Goal: Task Accomplishment & Management: Complete application form

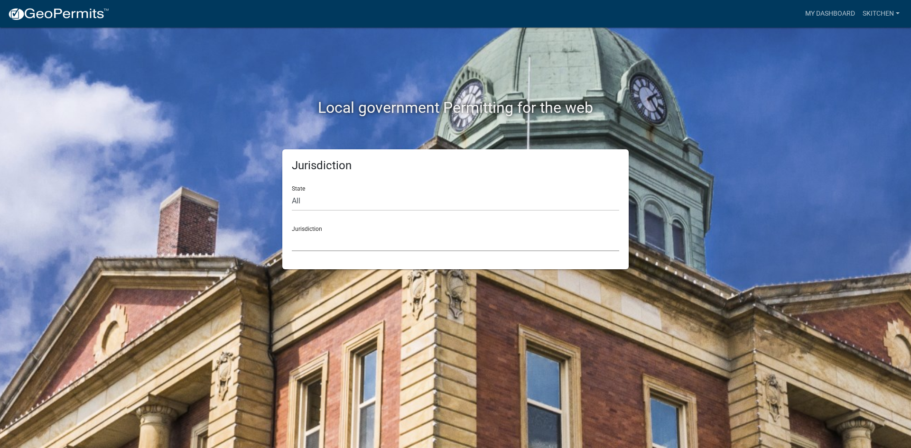
click at [341, 248] on select "[GEOGRAPHIC_DATA], [US_STATE] [GEOGRAPHIC_DATA], [US_STATE][PERSON_NAME][GEOGRA…" at bounding box center [455, 241] width 327 height 19
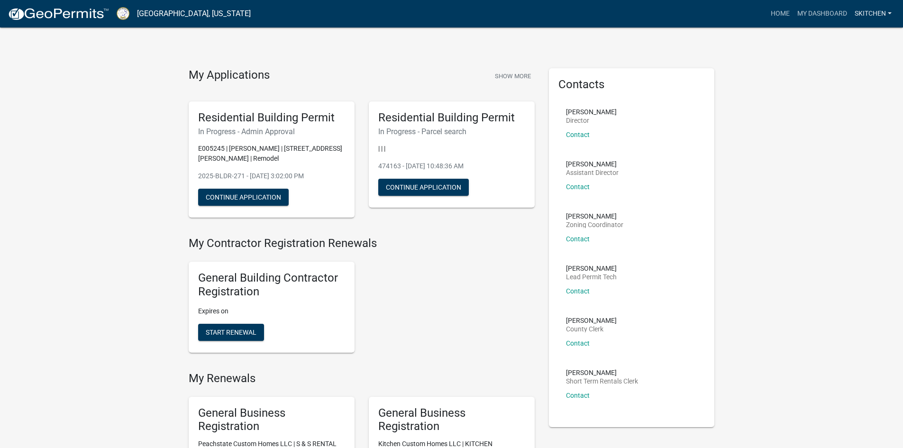
click at [890, 12] on link "skitchen" at bounding box center [873, 14] width 45 height 18
click at [844, 69] on link "Logout" at bounding box center [858, 69] width 76 height 23
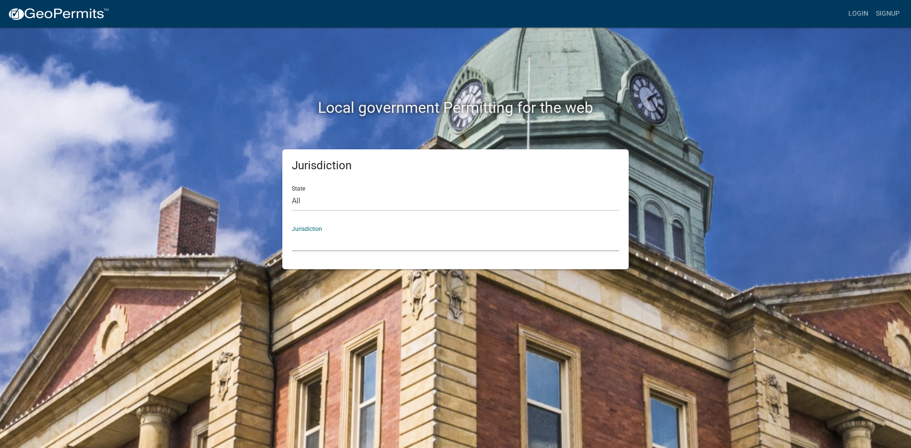
click at [320, 245] on select "[GEOGRAPHIC_DATA], [US_STATE] [GEOGRAPHIC_DATA], [US_STATE][PERSON_NAME][GEOGRA…" at bounding box center [455, 241] width 327 height 19
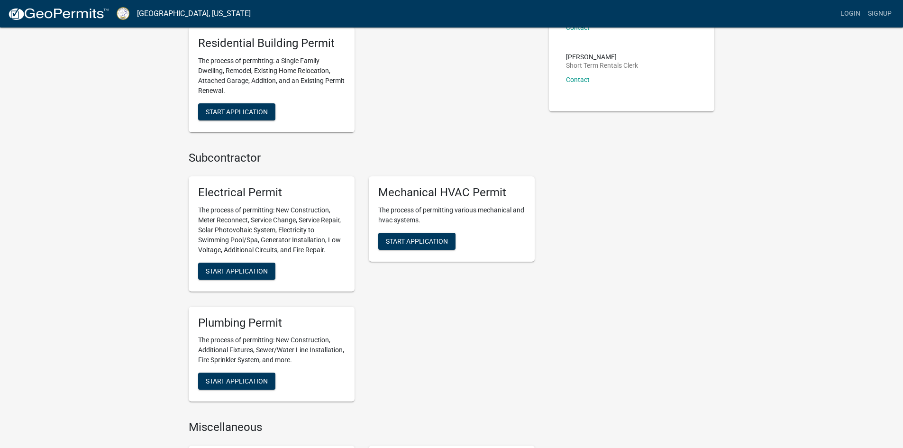
scroll to position [332, 0]
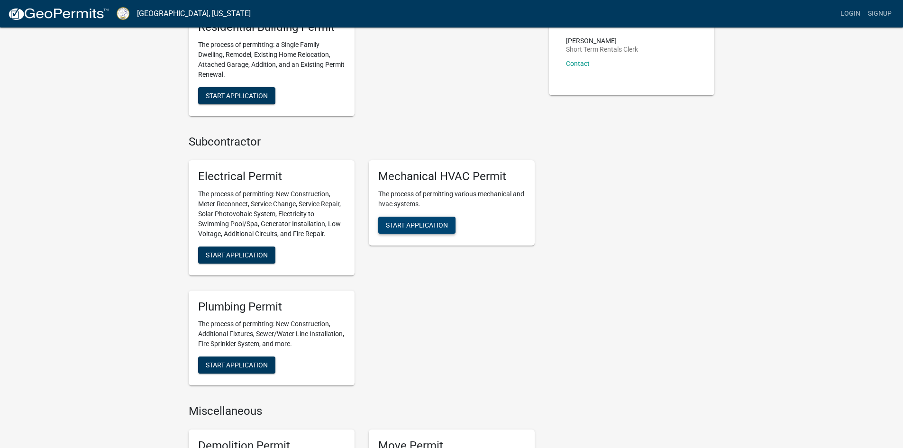
click at [427, 225] on span "Start Application" at bounding box center [417, 225] width 62 height 8
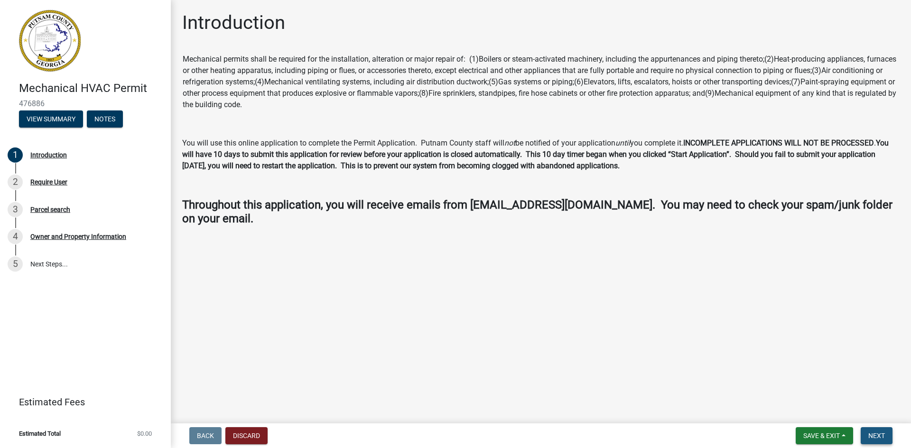
click at [875, 433] on span "Next" at bounding box center [876, 436] width 17 height 8
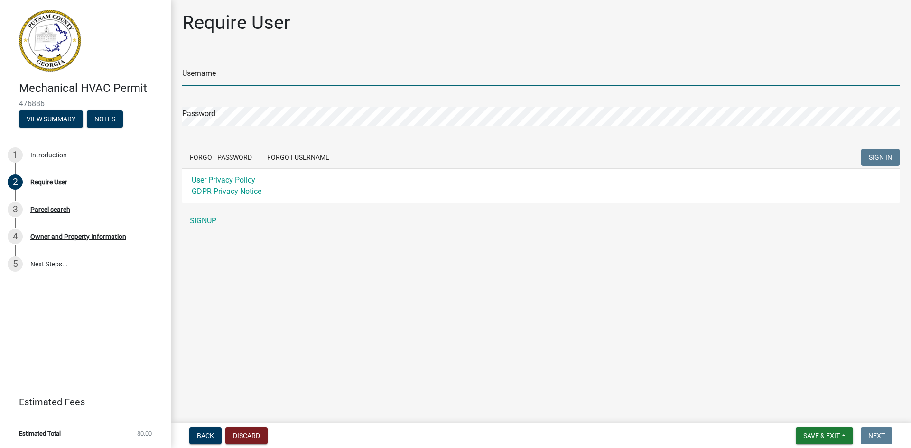
type input "Jstanford1"
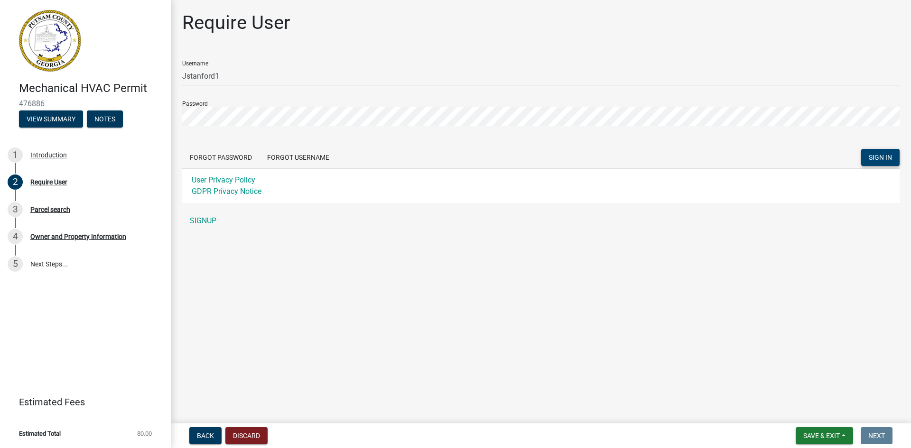
click at [884, 154] on span "SIGN IN" at bounding box center [879, 158] width 23 height 8
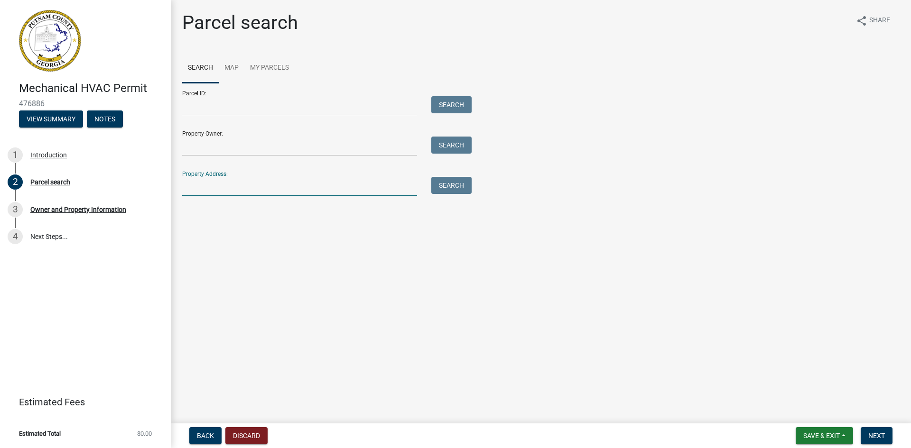
click at [237, 183] on input "Property Address:" at bounding box center [299, 186] width 235 height 19
type input "[STREET_ADDRESS]"
click at [454, 183] on button "Search" at bounding box center [451, 185] width 40 height 17
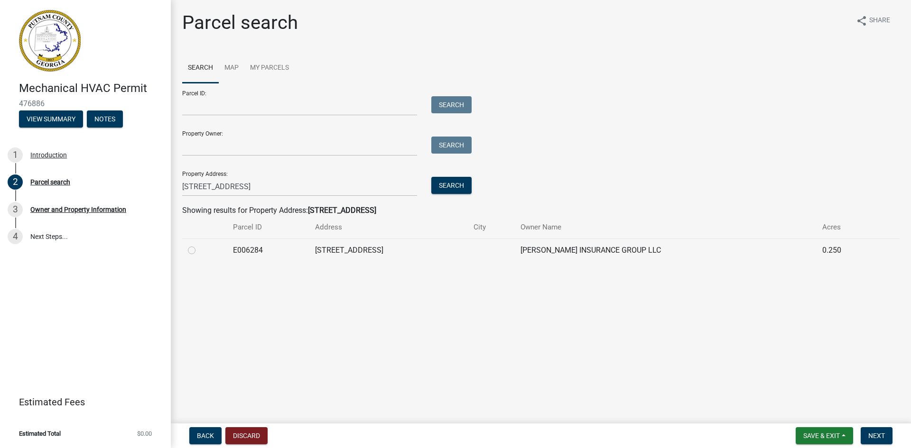
click at [199, 245] on label at bounding box center [199, 245] width 0 height 0
click at [199, 251] on input "radio" at bounding box center [202, 248] width 6 height 6
radio input "true"
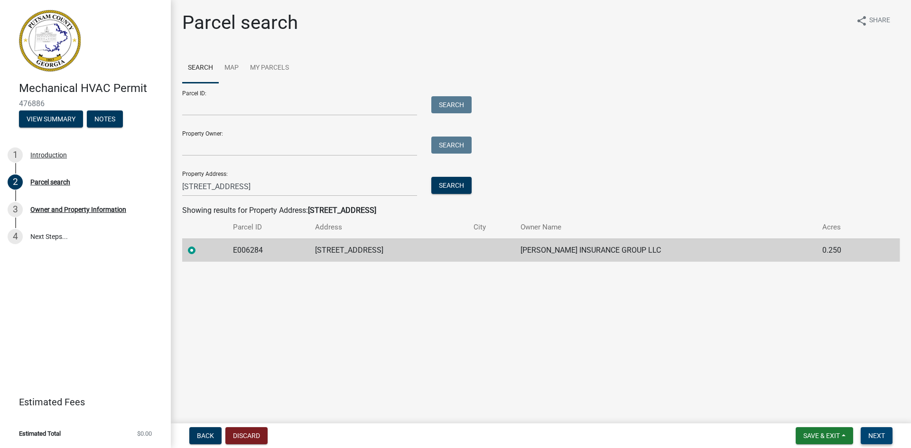
click at [876, 436] on span "Next" at bounding box center [876, 436] width 17 height 8
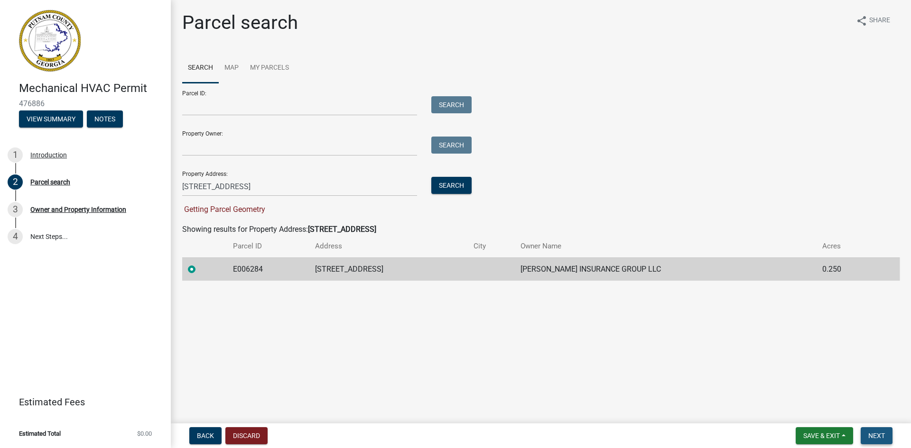
click at [878, 435] on span "Next" at bounding box center [876, 436] width 17 height 8
click at [251, 107] on input "Parcel ID:" at bounding box center [299, 105] width 235 height 19
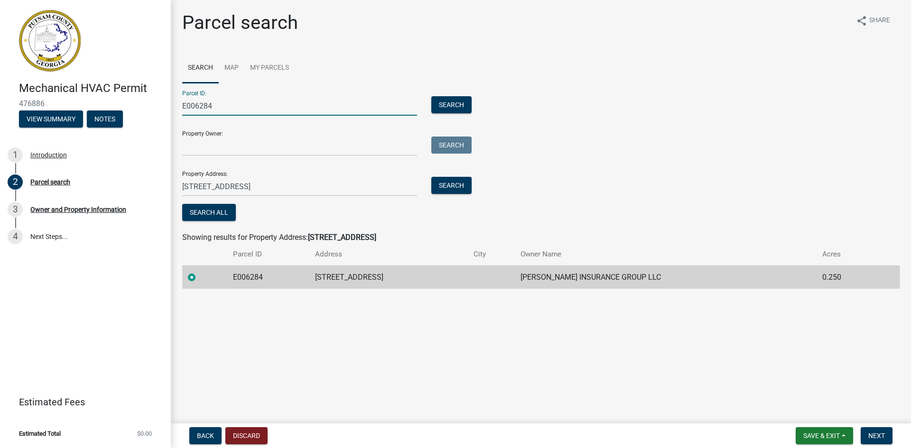
type input "E006284"
click at [230, 149] on input "Property Owner:" at bounding box center [299, 146] width 235 height 19
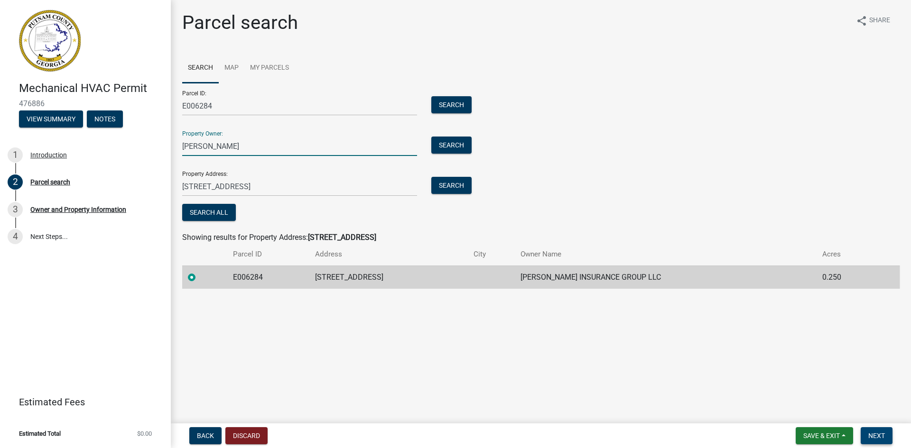
type input "[PERSON_NAME]"
click at [878, 435] on span "Next" at bounding box center [876, 436] width 17 height 8
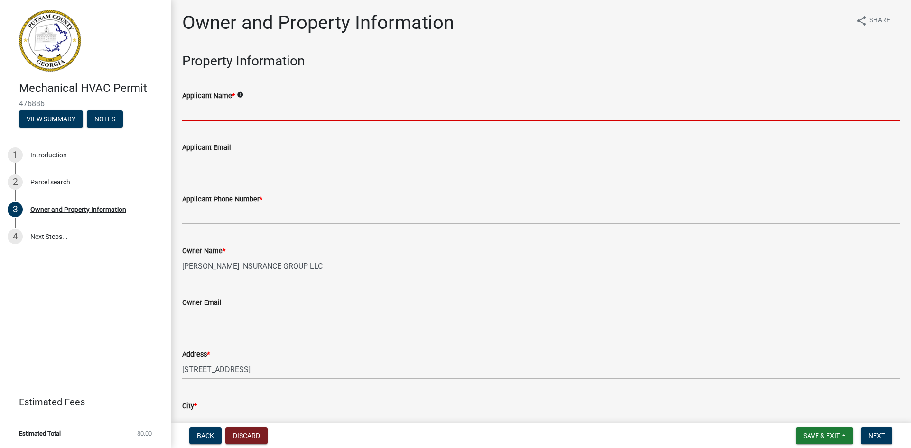
click at [234, 111] on input "Applicant Name *" at bounding box center [540, 110] width 717 height 19
type input "[PERSON_NAME]"
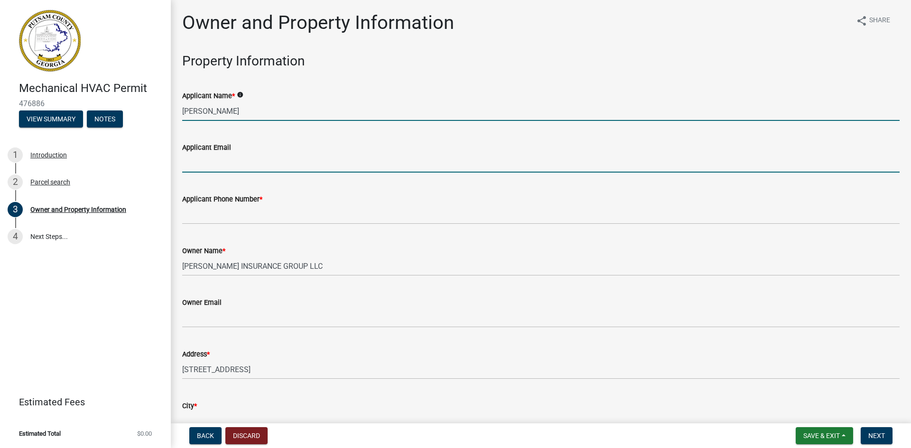
type input "[EMAIL_ADDRESS][DOMAIN_NAME]"
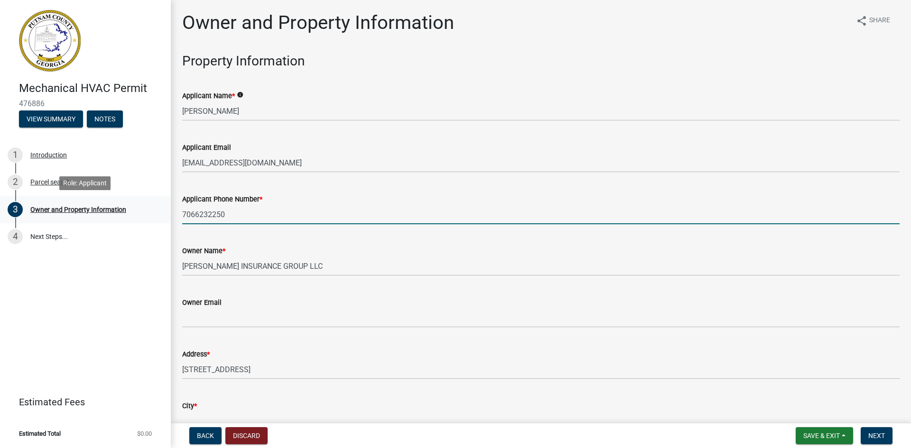
drag, startPoint x: 242, startPoint y: 218, endPoint x: 147, endPoint y: 221, distance: 95.4
click at [147, 221] on div "Mechanical HVAC Permit 476886 View Summary Notes 1 Introduction 2 Parcel search…" at bounding box center [455, 224] width 911 height 448
type input "[PHONE_NUMBER]"
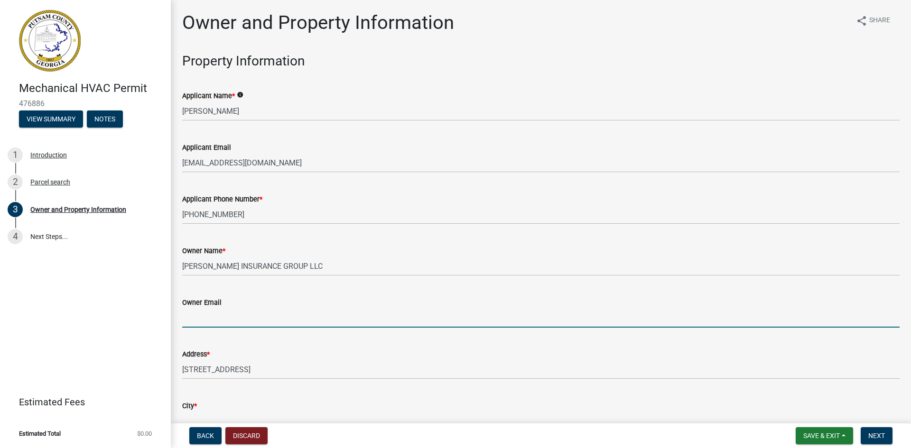
paste input "[EMAIL_ADDRESS][DOMAIN_NAME]"
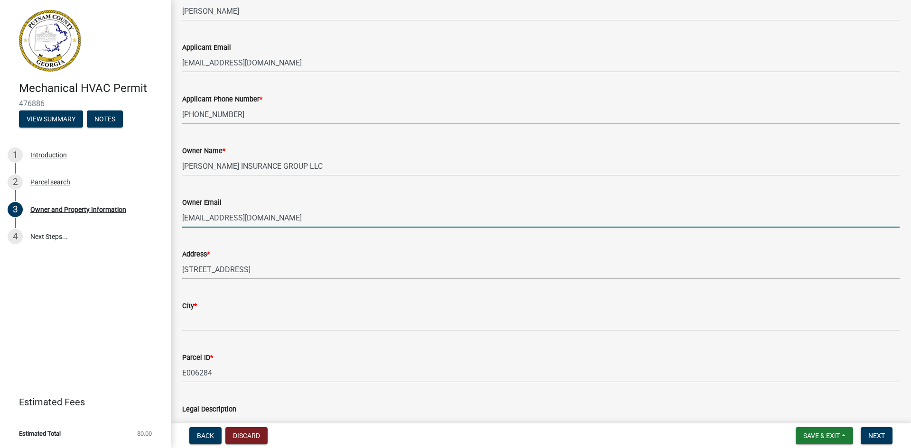
scroll to position [142, 0]
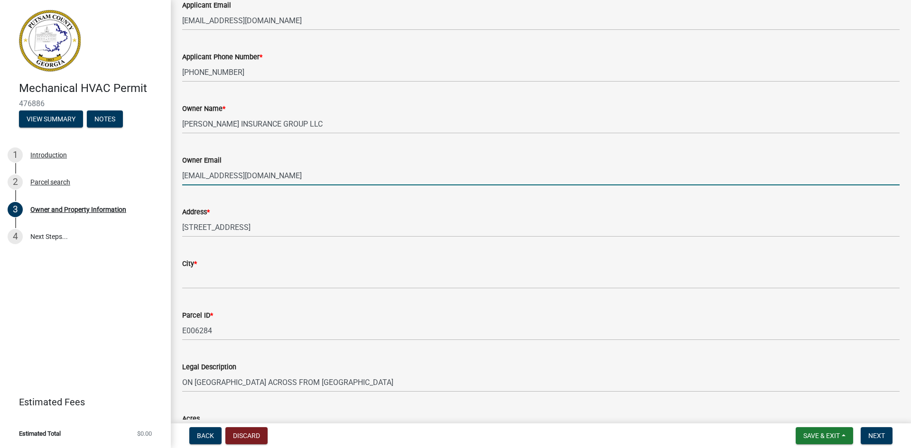
type input "[EMAIL_ADDRESS][DOMAIN_NAME]"
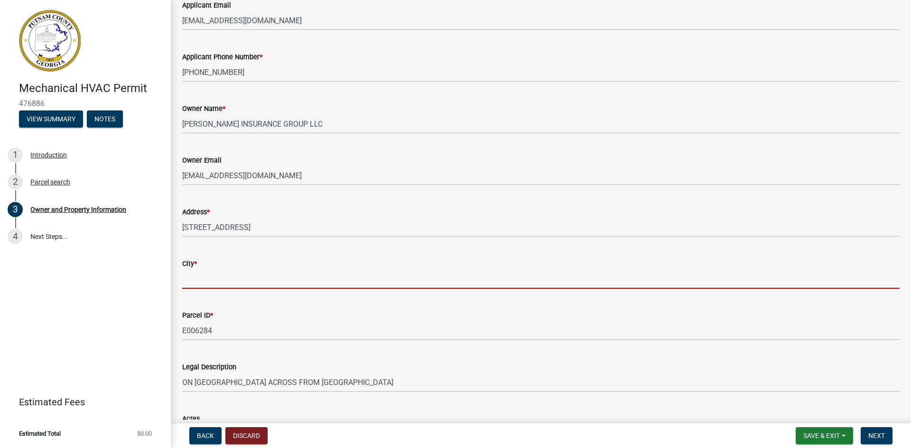
click at [207, 282] on input "City *" at bounding box center [540, 278] width 717 height 19
type input "Eatonton"
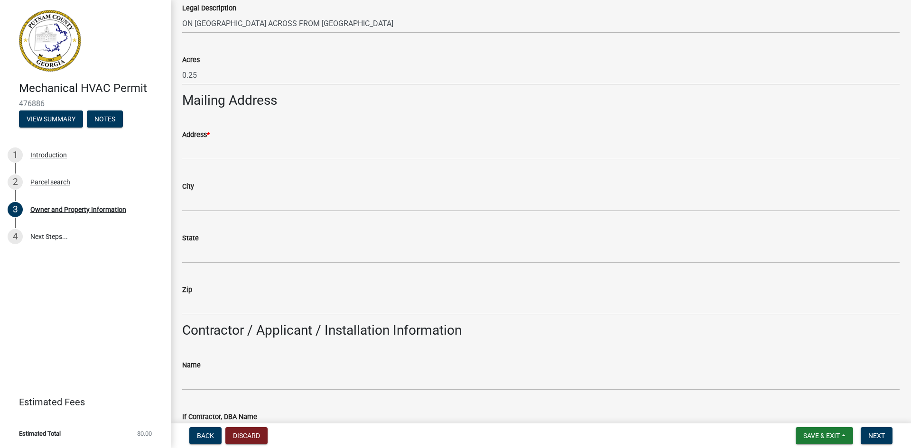
scroll to position [522, 0]
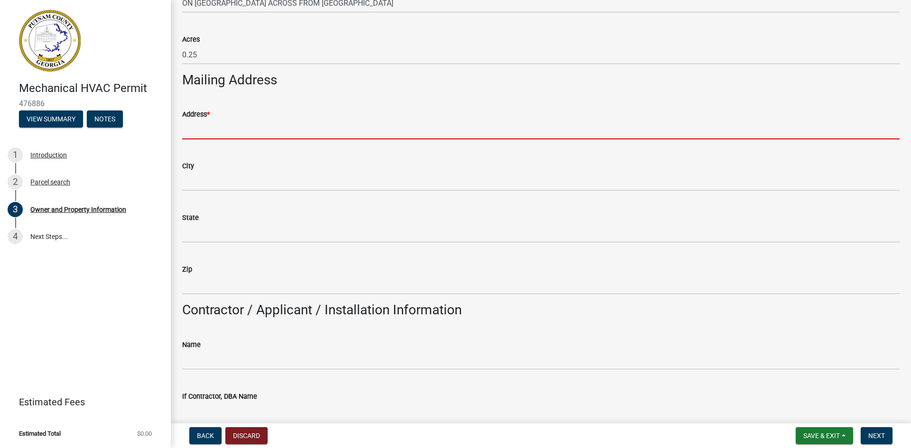
click at [227, 136] on input "Address *" at bounding box center [540, 129] width 717 height 19
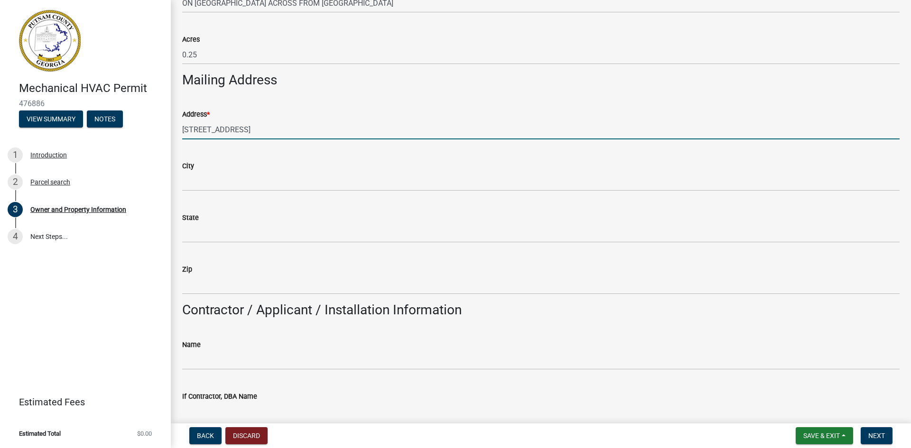
type input "[STREET_ADDRESS]"
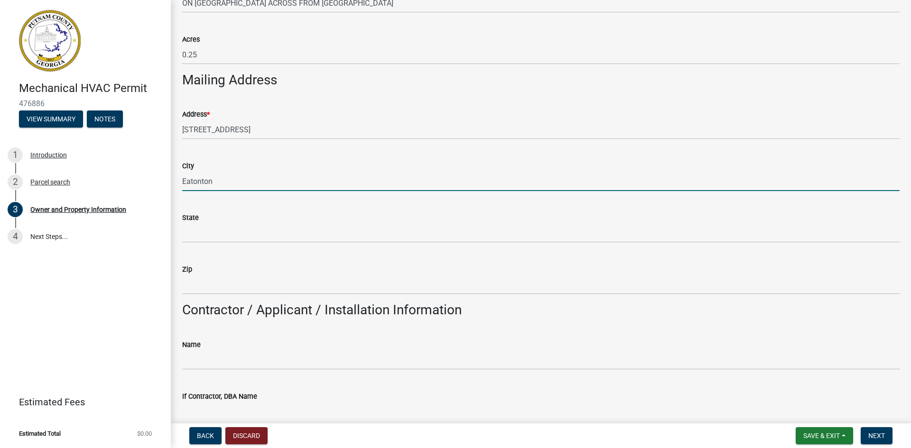
type input "Eatonton"
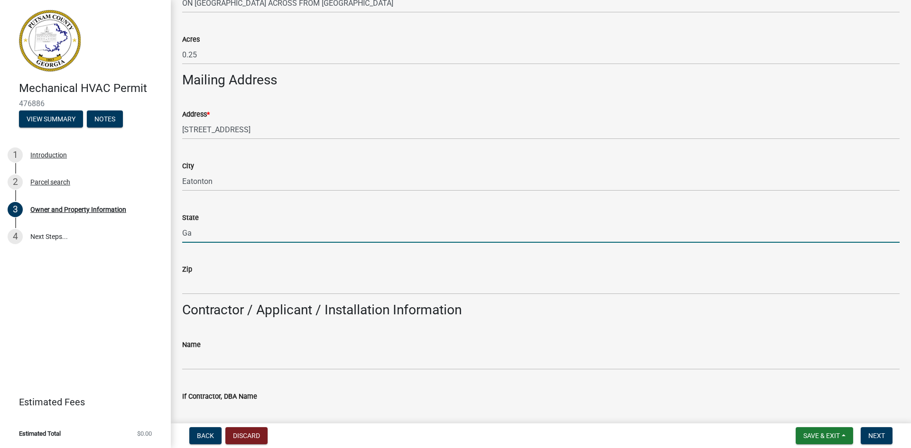
type input "Ga"
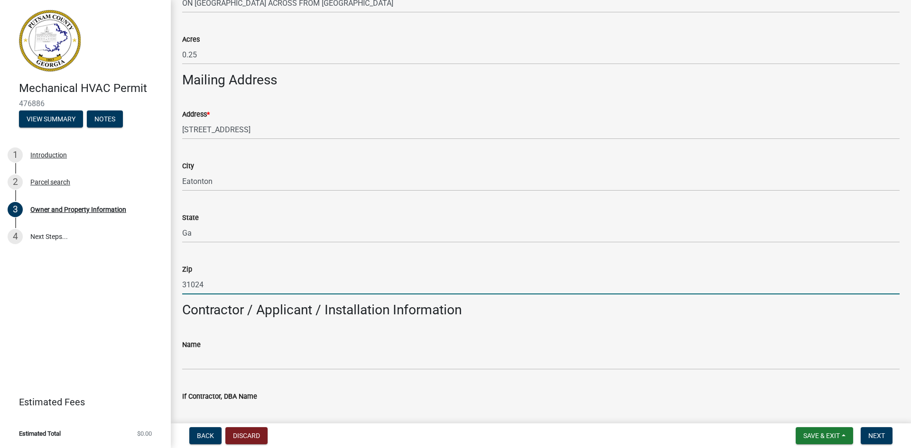
type input "31024"
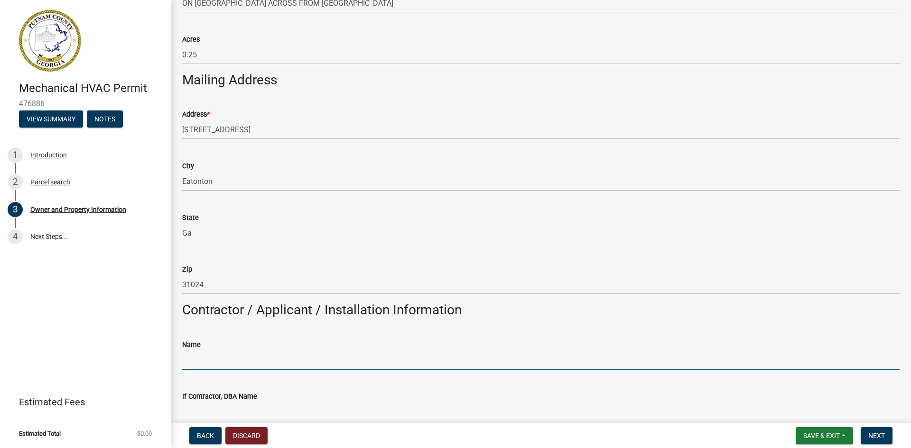
click at [210, 365] on input "Name" at bounding box center [540, 359] width 717 height 19
type input "[PERSON_NAME]"
type input "7066232250"
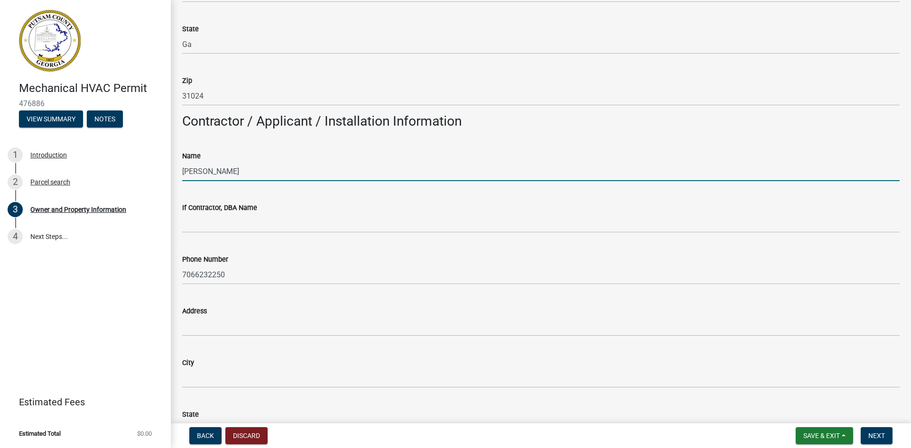
scroll to position [711, 0]
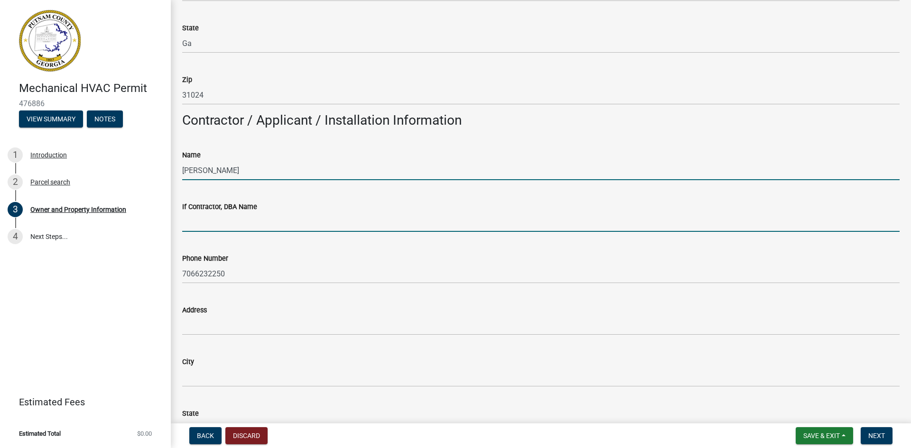
click at [217, 223] on input "If Contractor, DBA Name" at bounding box center [540, 221] width 717 height 19
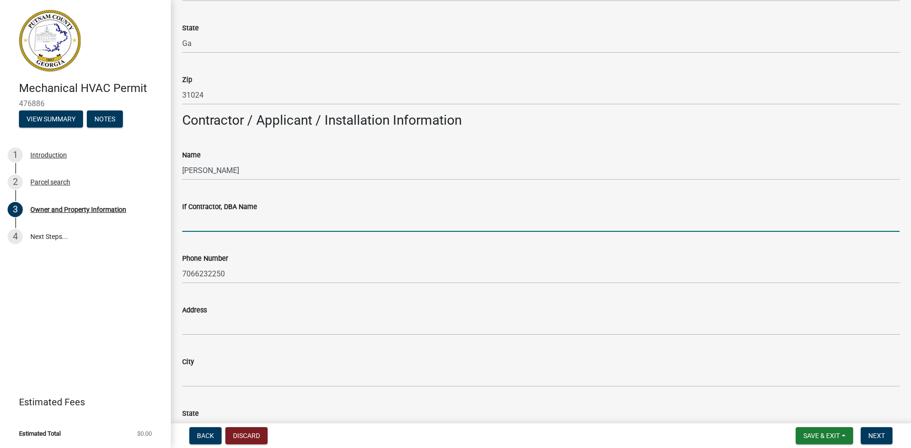
type input "Oconee Coolmax"
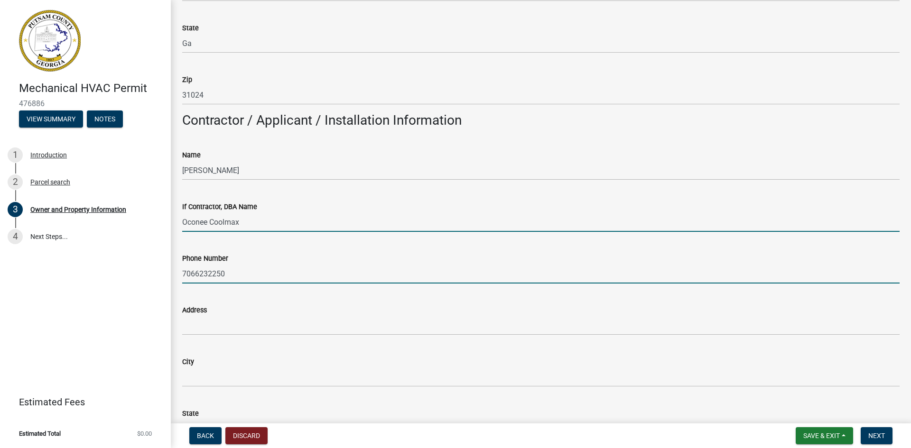
click at [228, 274] on input "7066232250" at bounding box center [540, 273] width 717 height 19
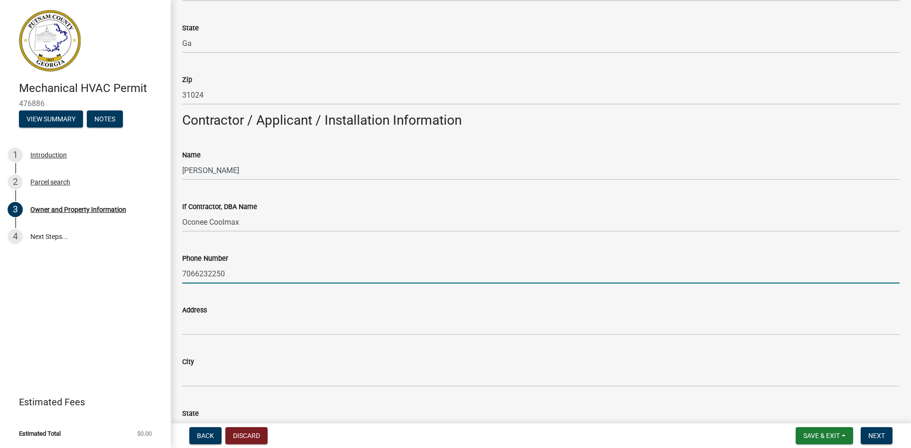
drag, startPoint x: 228, startPoint y: 274, endPoint x: 175, endPoint y: 276, distance: 53.7
click at [175, 276] on div "Owner and Property Information share Share Property Information Applicant Name …" at bounding box center [541, 285] width 740 height 1970
type input "[PHONE_NUMBER]"
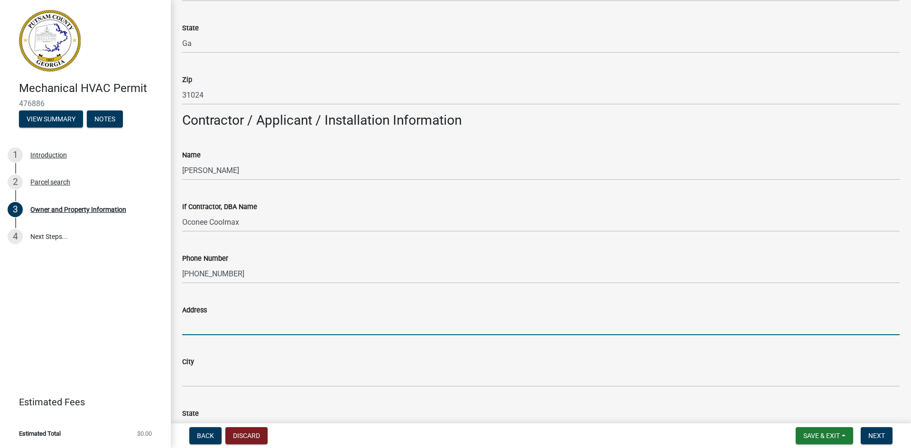
click at [228, 325] on input "Address" at bounding box center [540, 325] width 717 height 19
type input "[STREET_ADDRESS]"
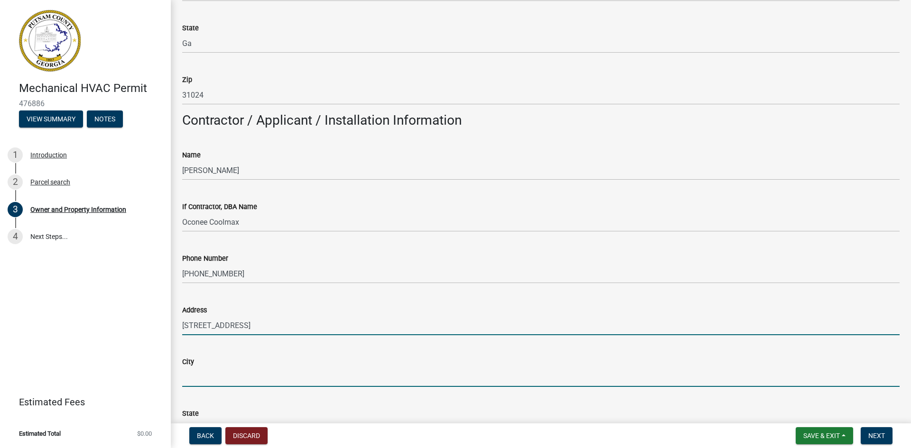
type input "Eatonton"
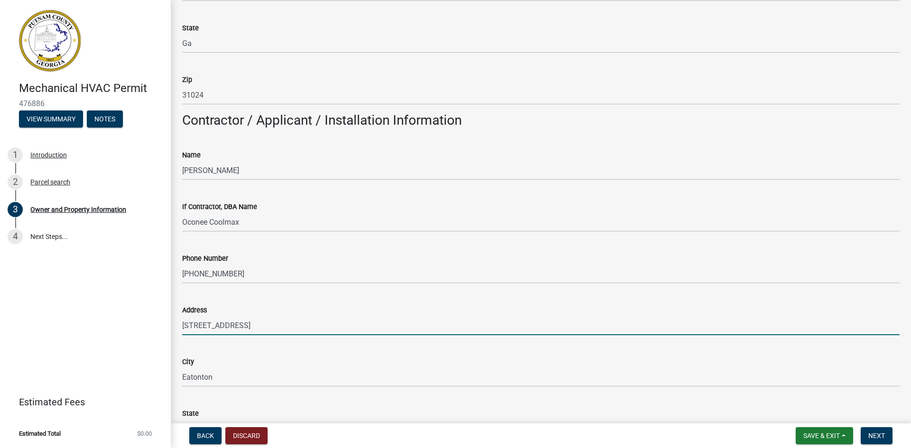
type input "GA"
type input "31024"
type input "[EMAIL_ADDRESS][DOMAIN_NAME]"
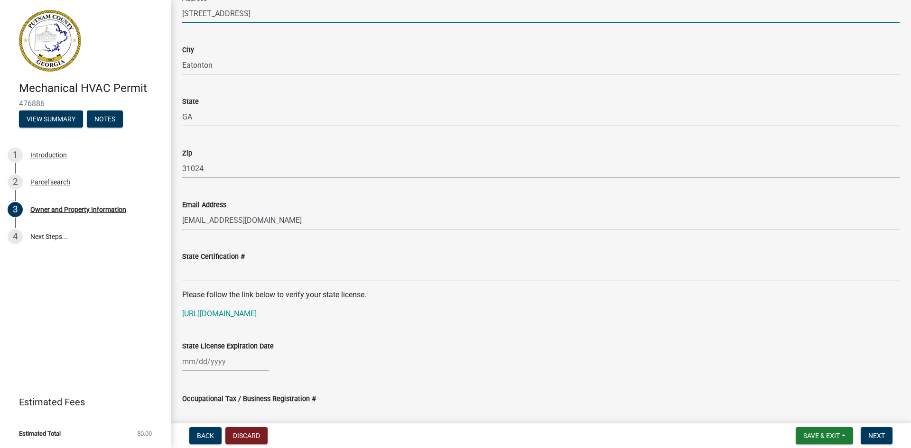
scroll to position [1043, 0]
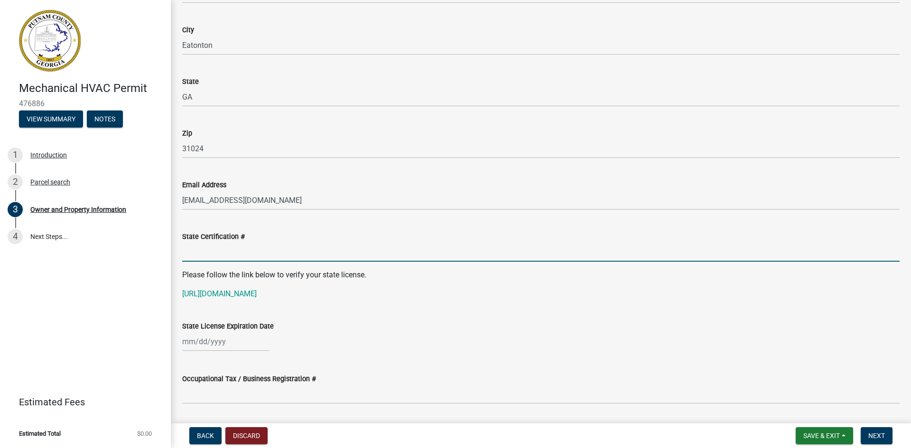
click at [240, 252] on input "State Certification #" at bounding box center [540, 251] width 717 height 19
type input "CR109907"
click at [184, 341] on div at bounding box center [225, 341] width 87 height 19
select select "9"
select select "2025"
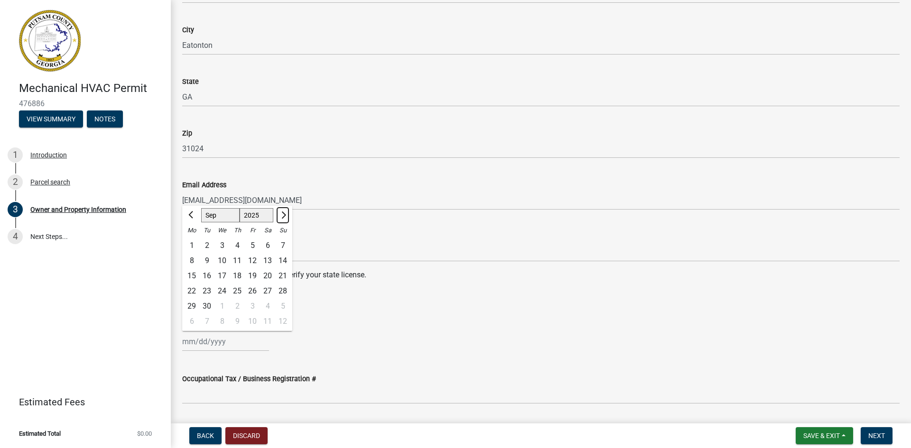
click at [283, 215] on span "Next month" at bounding box center [282, 215] width 7 height 7
select select "11"
click at [278, 307] on div "30" at bounding box center [282, 306] width 15 height 15
type input "[DATE]"
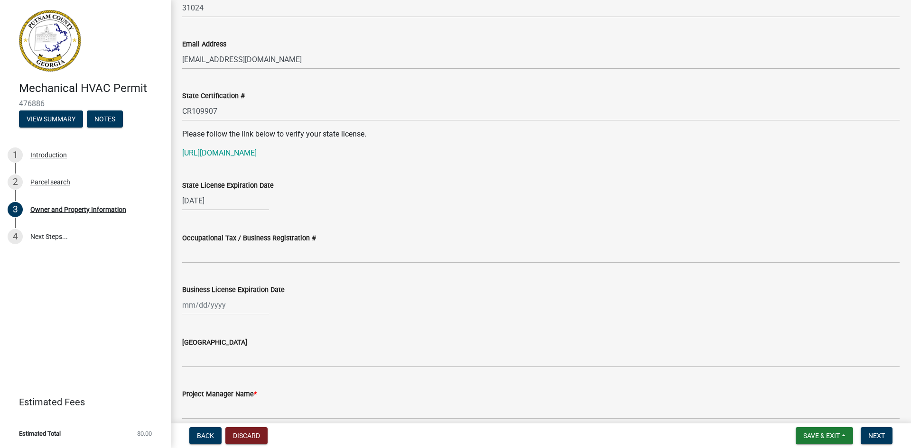
scroll to position [1186, 0]
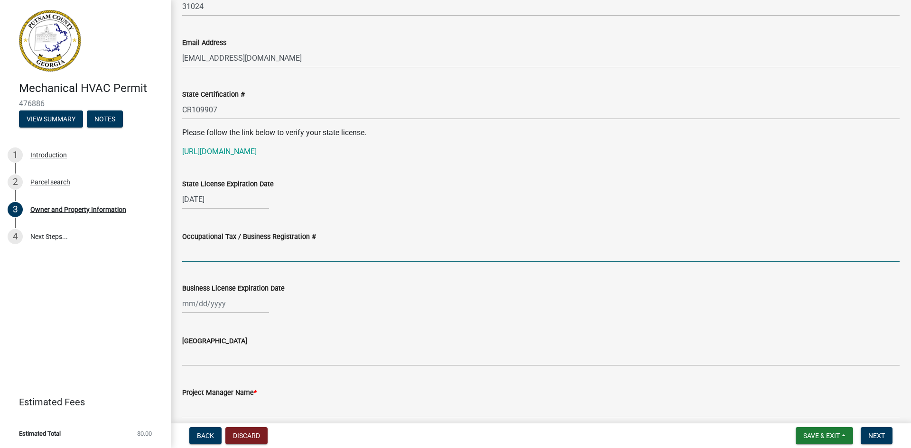
click at [253, 255] on input "Occupational Tax / Business Registration #" at bounding box center [540, 251] width 717 height 19
type input "2025-BL-12"
click at [191, 305] on input "Business License Expiration Date" at bounding box center [225, 303] width 87 height 19
select select "9"
select select "2025"
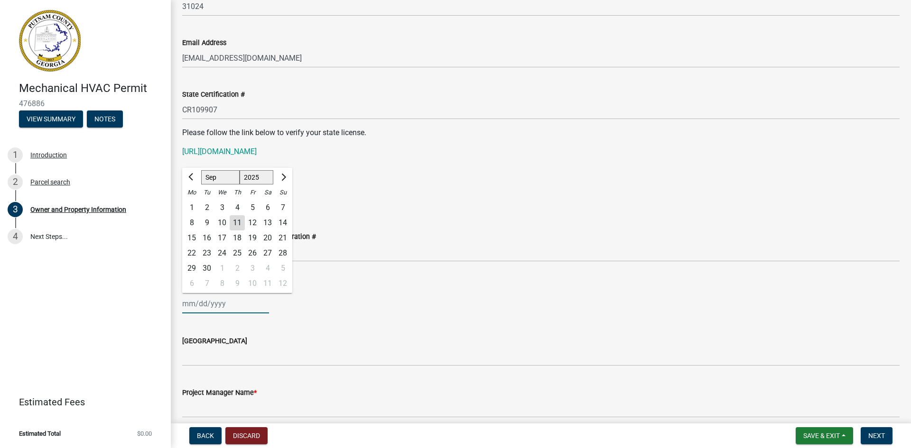
type input "[DATE]"
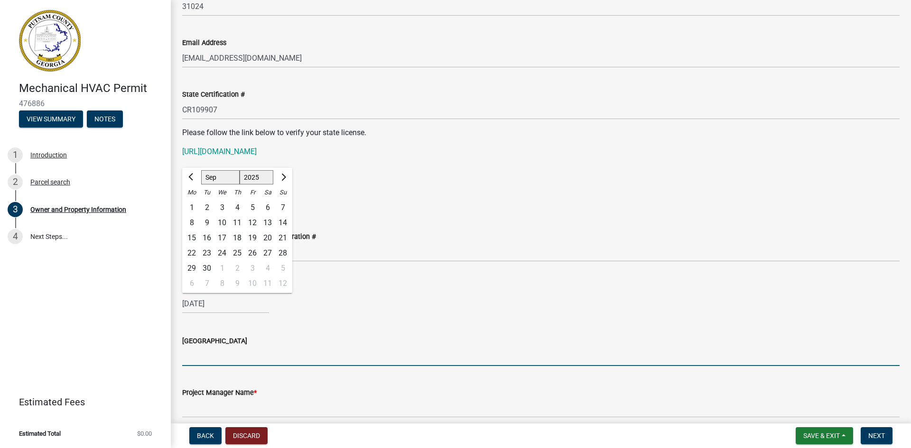
click at [282, 358] on input "[GEOGRAPHIC_DATA]" at bounding box center [540, 356] width 717 height 19
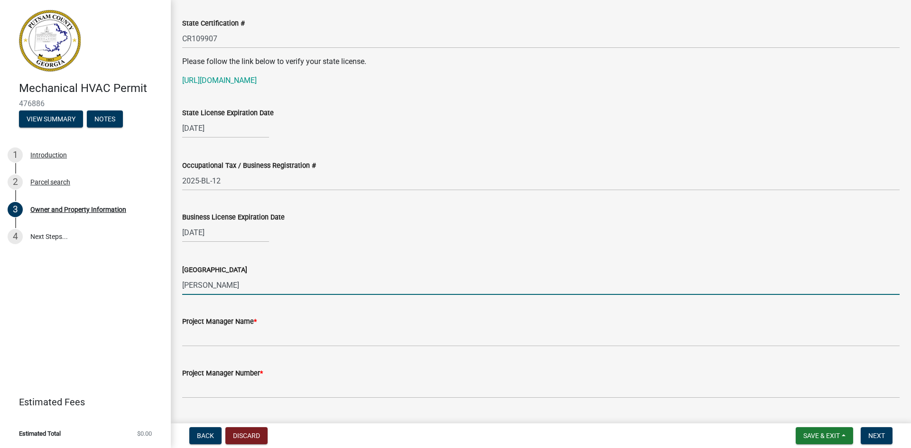
scroll to position [1280, 0]
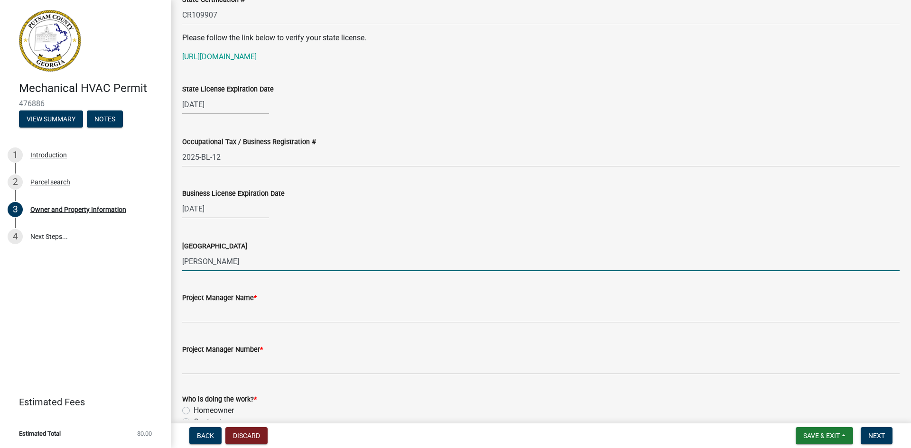
type input "[PERSON_NAME]"
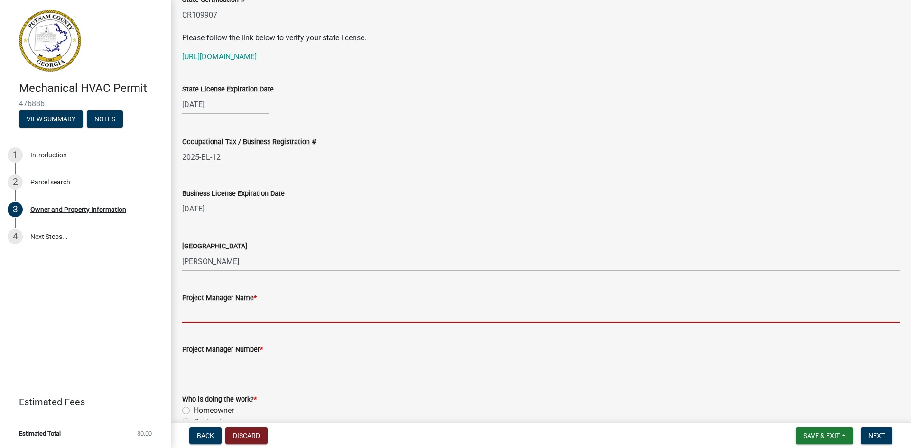
click at [238, 316] on input "Project Manager Name *" at bounding box center [540, 313] width 717 height 19
type input "[PERSON_NAME]"
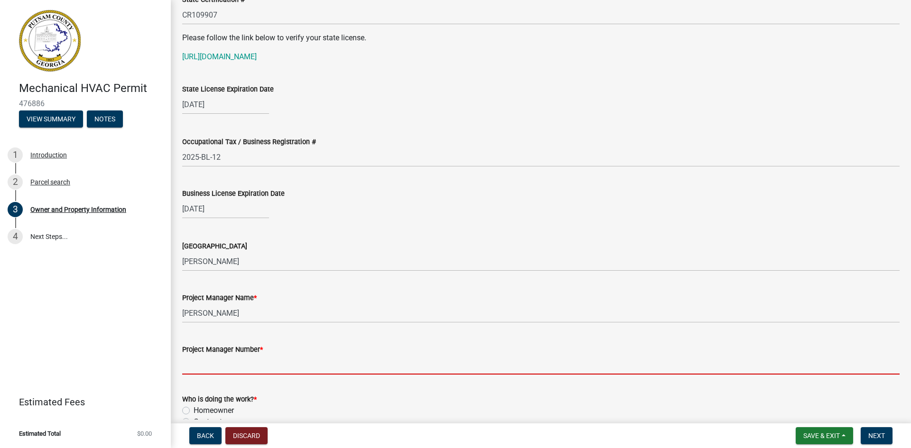
click at [238, 370] on input "Project Manager Number *" at bounding box center [540, 364] width 717 height 19
type input "[PHONE_NUMBER]"
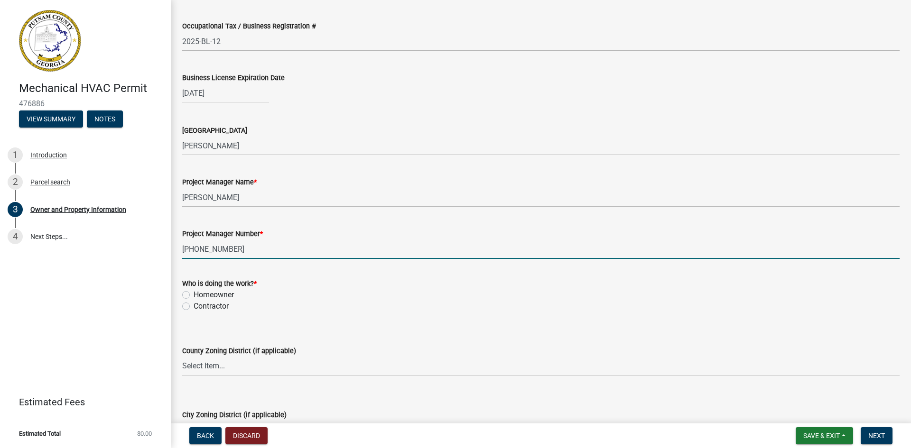
scroll to position [1423, 0]
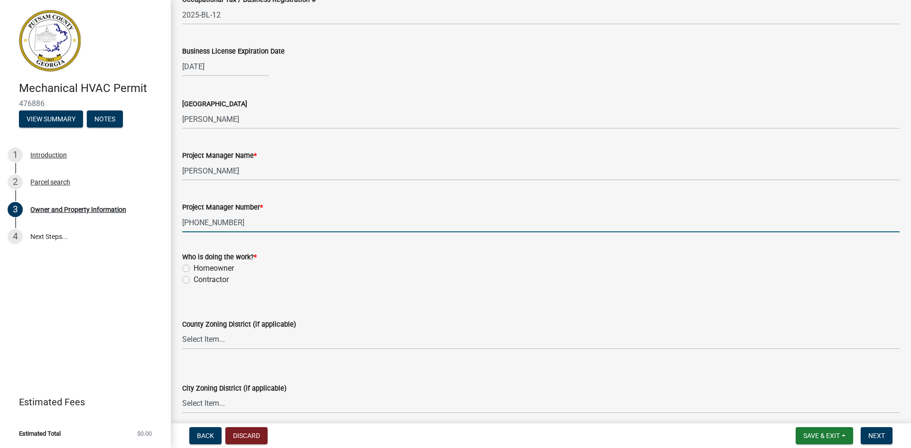
click at [193, 279] on label "Contractor" at bounding box center [210, 279] width 35 height 11
click at [193, 279] on input "Contractor" at bounding box center [196, 277] width 6 height 6
radio input "true"
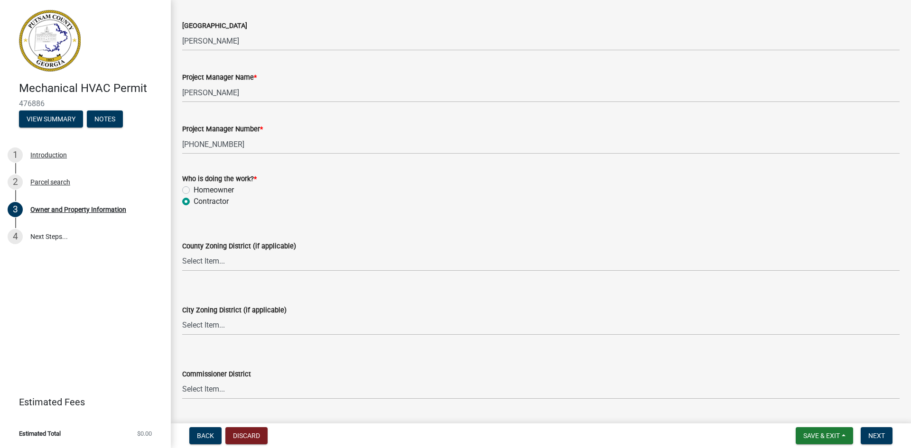
scroll to position [1590, 0]
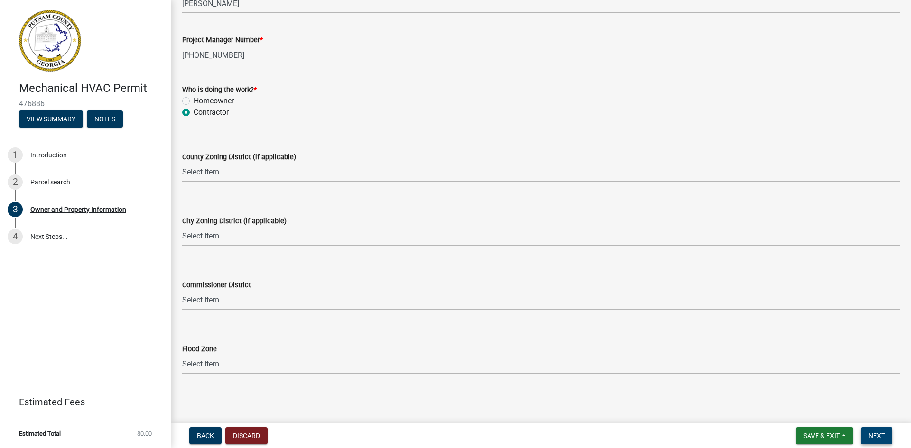
click at [882, 439] on span "Next" at bounding box center [876, 436] width 17 height 8
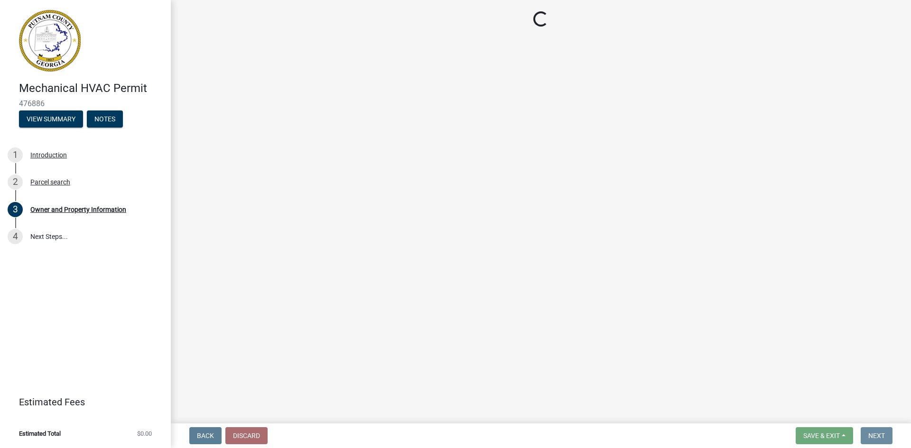
scroll to position [0, 0]
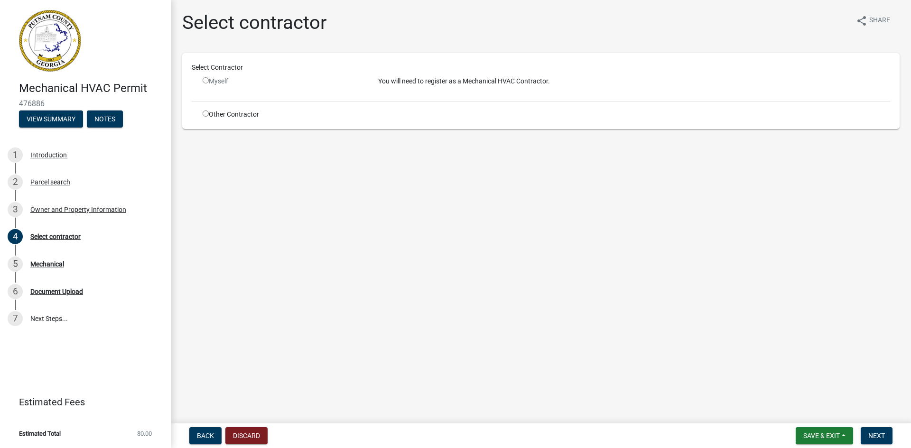
click at [204, 83] on input "radio" at bounding box center [206, 80] width 6 height 6
click at [204, 82] on input "radio" at bounding box center [206, 80] width 6 height 6
click at [206, 79] on input "radio" at bounding box center [206, 80] width 6 height 6
click at [207, 78] on input "radio" at bounding box center [206, 80] width 6 height 6
radio input "false"
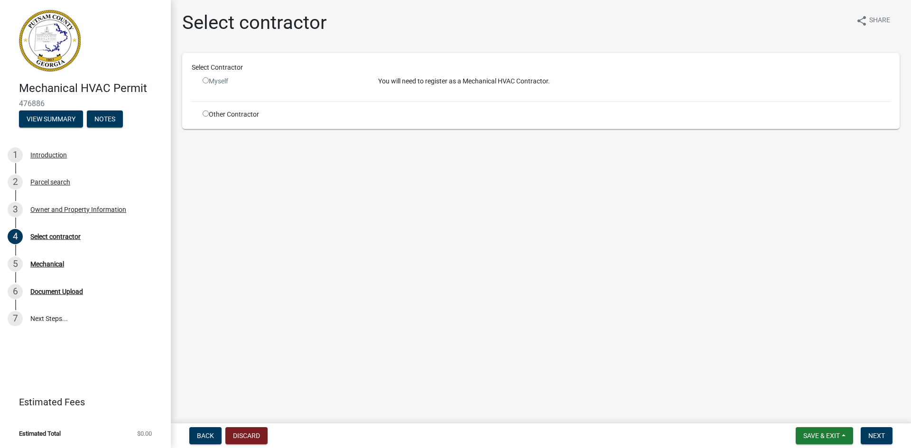
click at [205, 113] on input "radio" at bounding box center [206, 113] width 6 height 6
radio input "true"
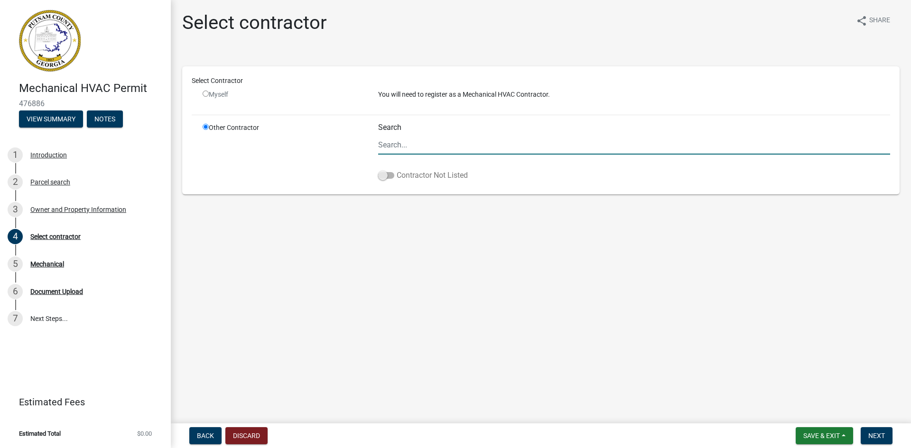
click at [383, 175] on span at bounding box center [386, 175] width 16 height 7
click at [396, 170] on input "Contractor Not Listed" at bounding box center [396, 170] width 0 height 0
click at [399, 148] on input "Search" at bounding box center [634, 144] width 512 height 19
type input "Oconee Coolmax"
click at [876, 432] on span "Next" at bounding box center [876, 436] width 17 height 8
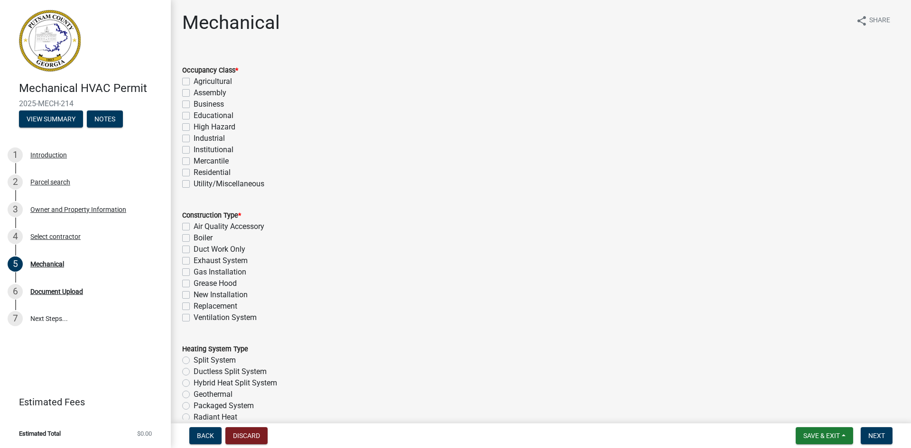
click at [193, 105] on label "Business" at bounding box center [208, 104] width 30 height 11
click at [193, 105] on input "Business" at bounding box center [196, 102] width 6 height 6
checkbox input "true"
checkbox input "false"
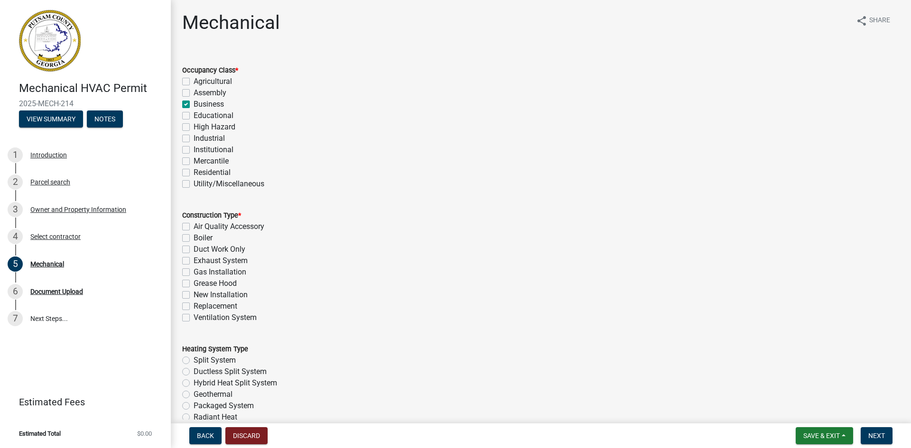
checkbox input "true"
checkbox input "false"
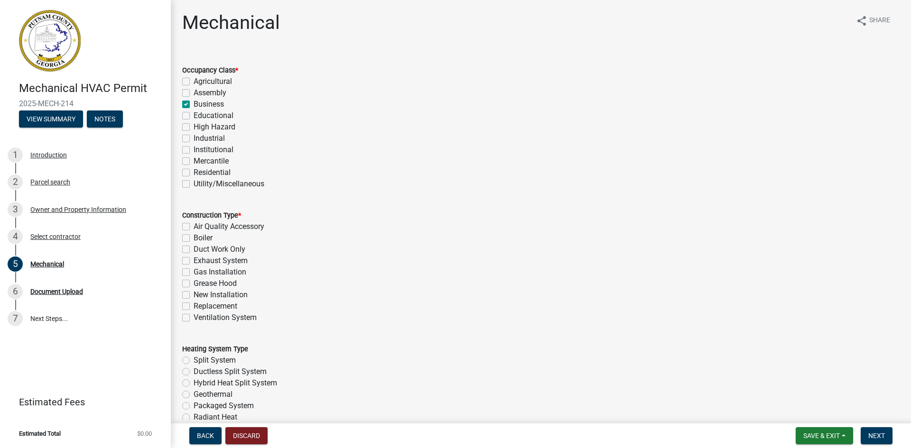
checkbox input "false"
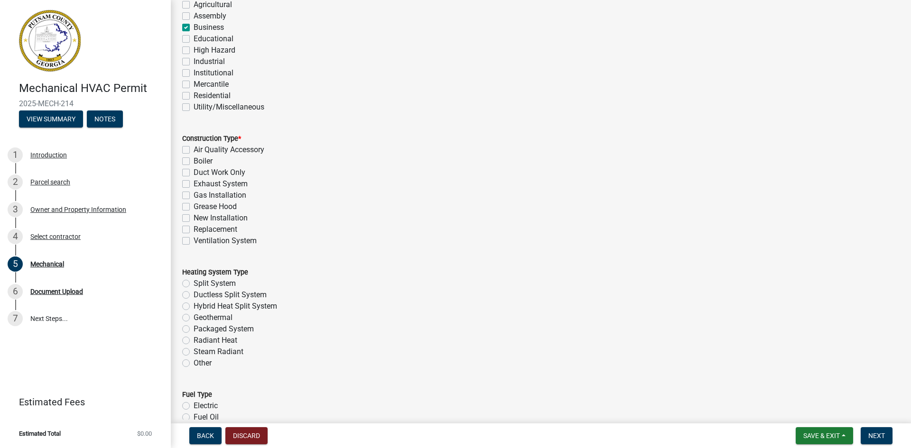
scroll to position [95, 0]
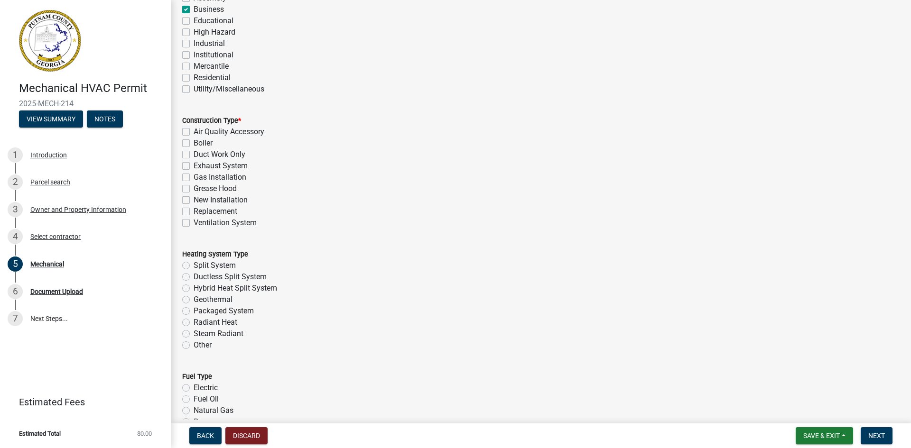
click at [193, 213] on label "Replacement" at bounding box center [215, 211] width 44 height 11
click at [193, 212] on input "Replacement" at bounding box center [196, 209] width 6 height 6
checkbox input "true"
checkbox input "false"
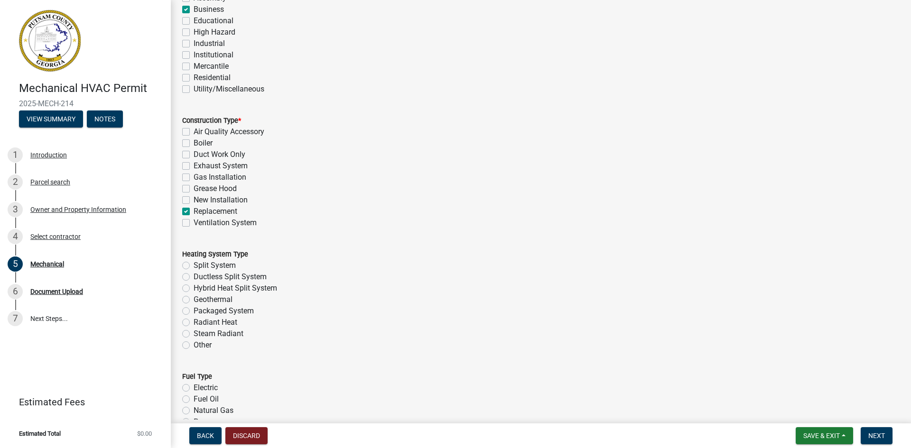
checkbox input "false"
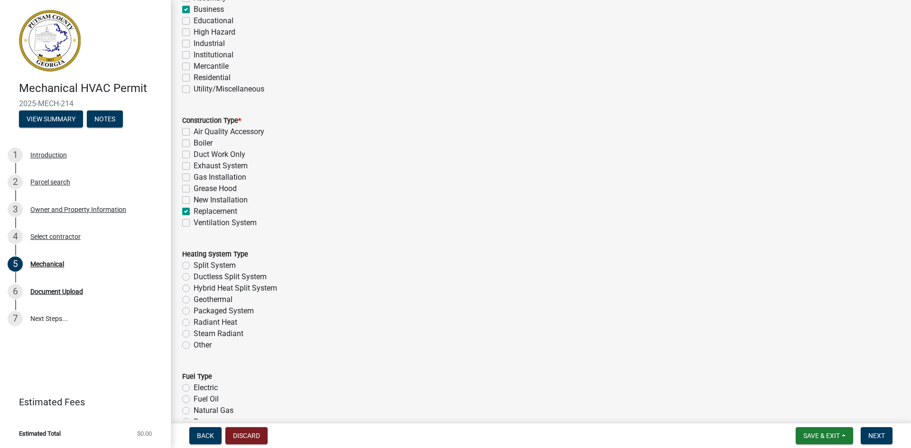
checkbox input "true"
checkbox input "false"
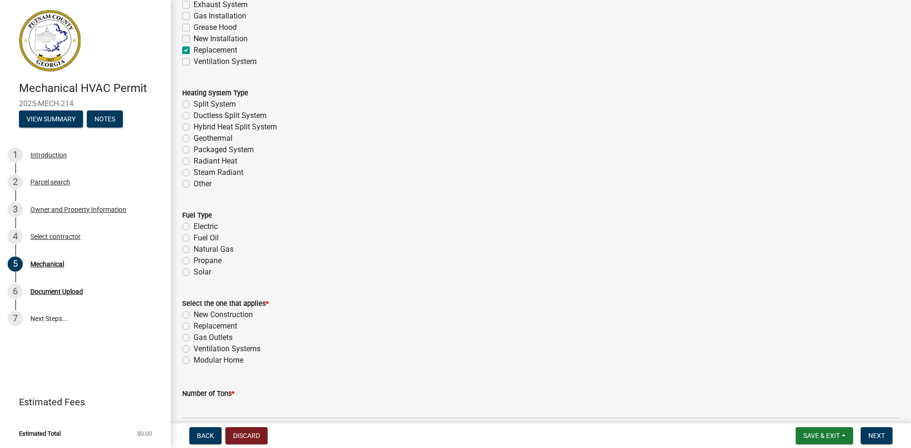
scroll to position [285, 0]
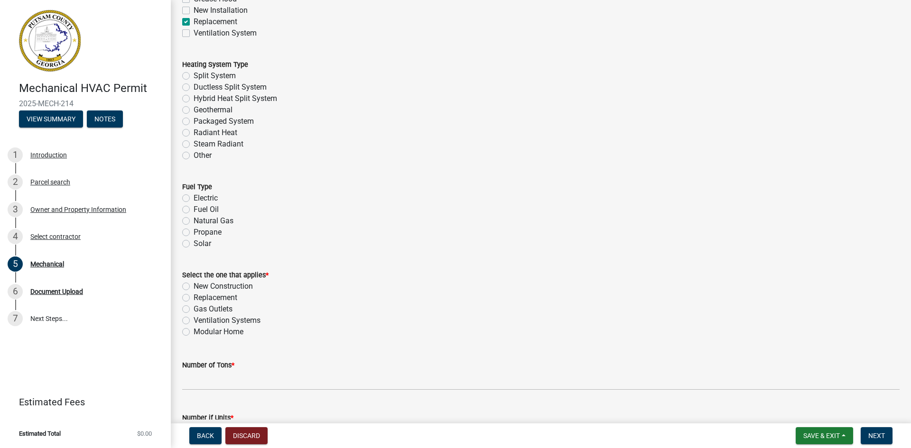
click at [193, 156] on label "Other" at bounding box center [202, 155] width 18 height 11
click at [193, 156] on input "Other" at bounding box center [196, 153] width 6 height 6
radio input "true"
click at [193, 199] on label "Electric" at bounding box center [205, 198] width 24 height 11
click at [193, 199] on input "Electric" at bounding box center [196, 196] width 6 height 6
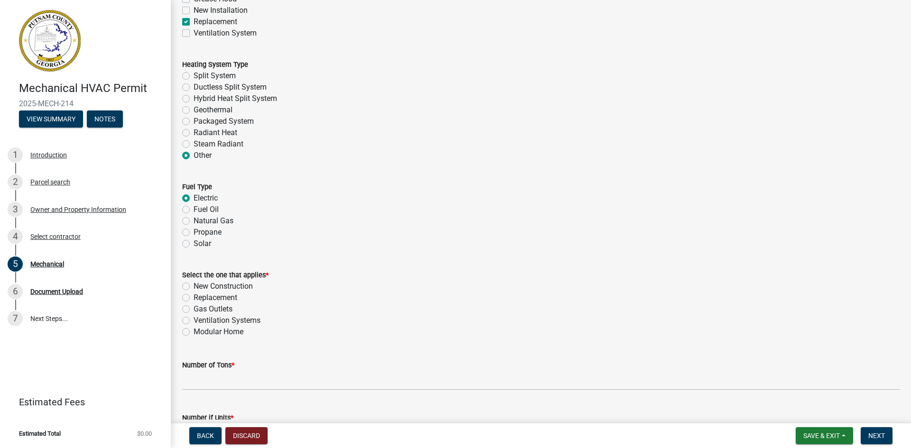
radio input "true"
click at [193, 298] on label "Replacement" at bounding box center [215, 297] width 44 height 11
click at [193, 298] on input "Replacement" at bounding box center [196, 295] width 6 height 6
radio input "true"
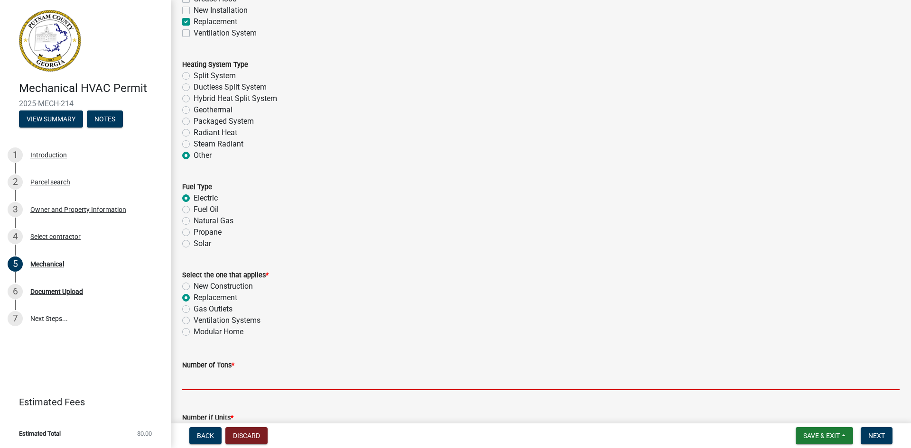
click at [211, 385] on input "text" at bounding box center [540, 380] width 717 height 19
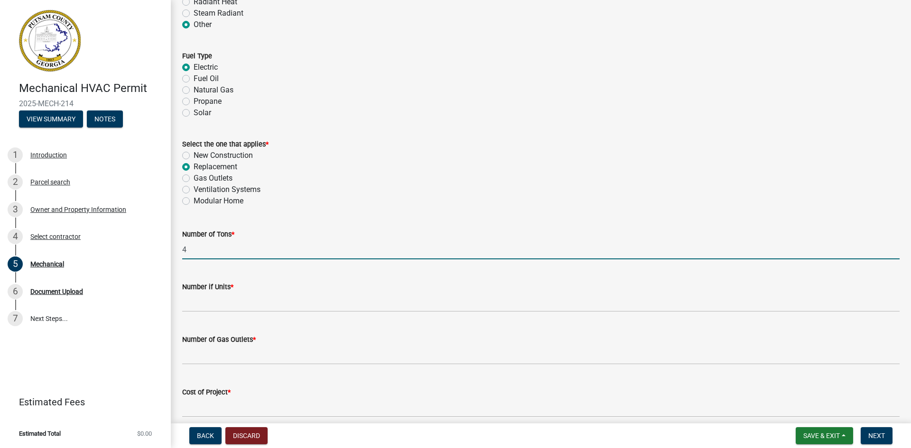
scroll to position [427, 0]
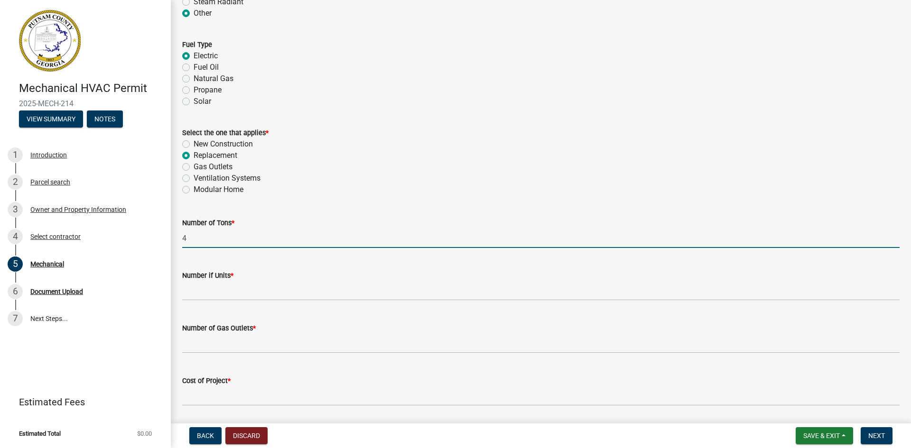
type input "4"
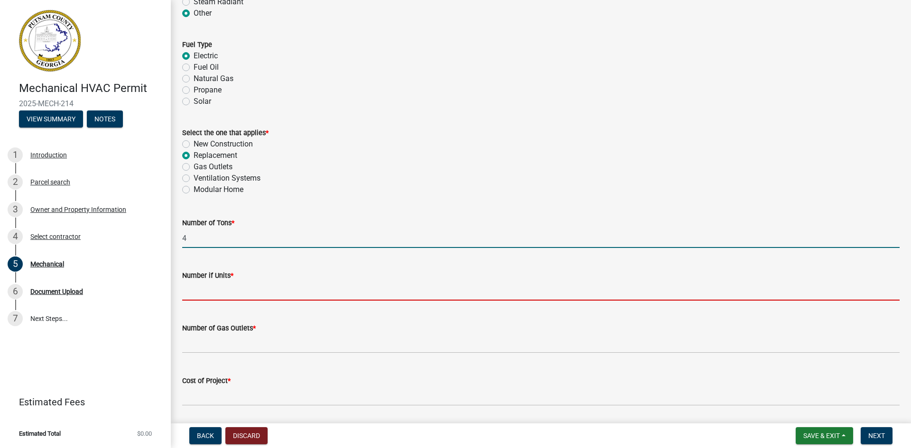
click at [192, 293] on input "text" at bounding box center [540, 290] width 717 height 19
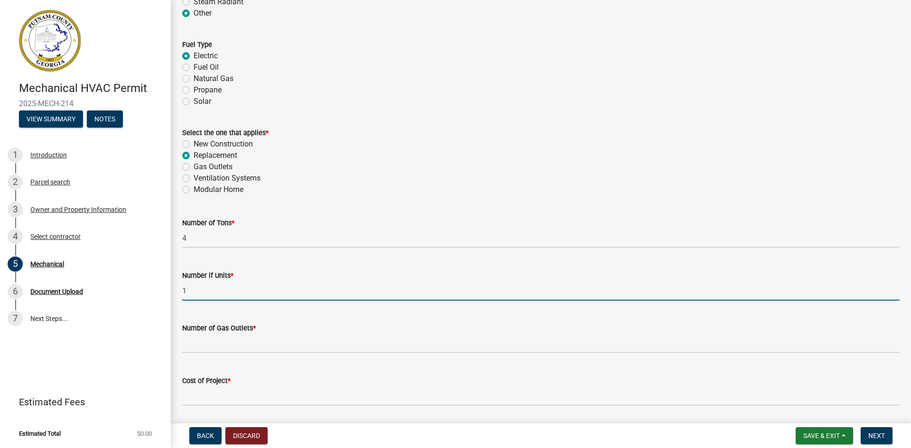
type input "1"
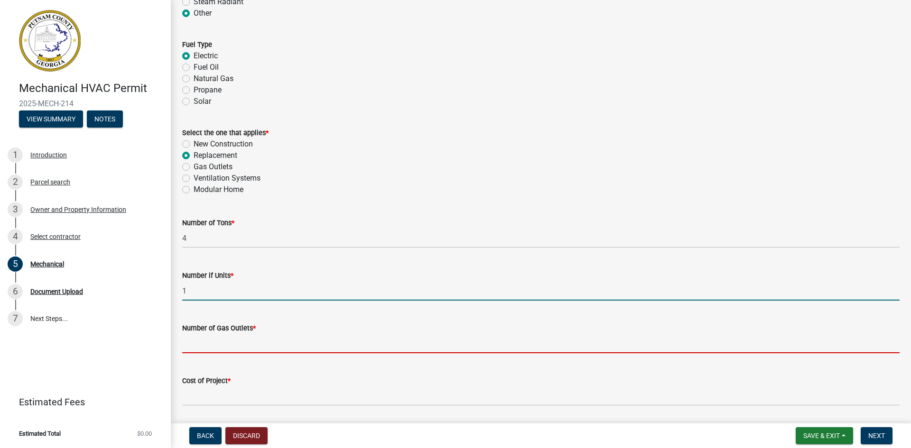
click at [197, 340] on input "text" at bounding box center [540, 343] width 717 height 19
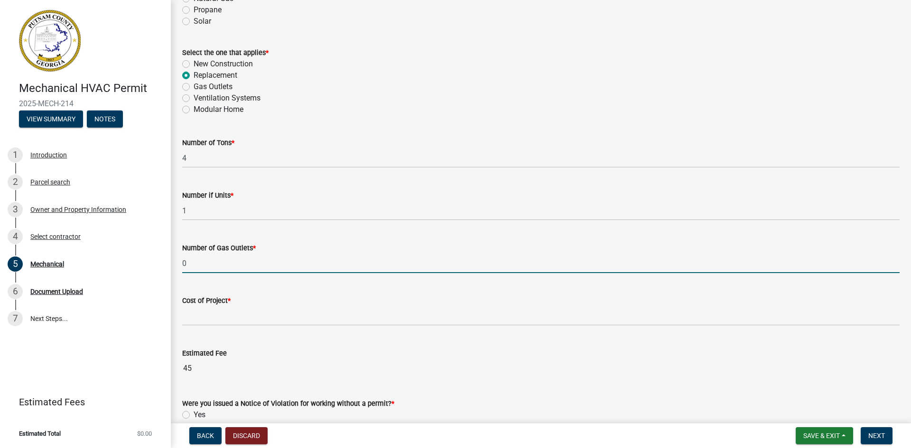
scroll to position [522, 0]
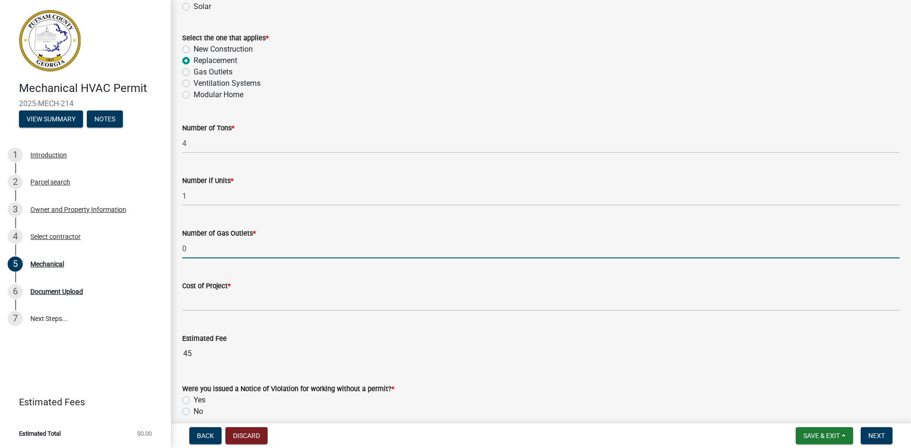
type input "0"
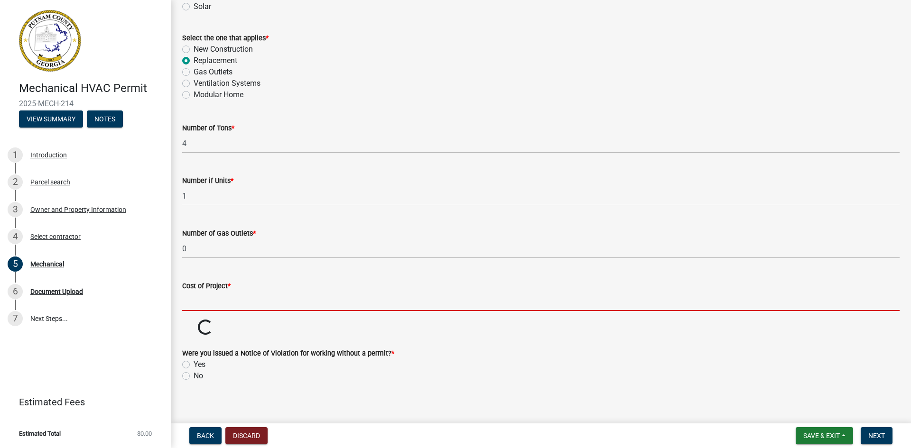
click at [195, 306] on input "text" at bounding box center [540, 301] width 717 height 19
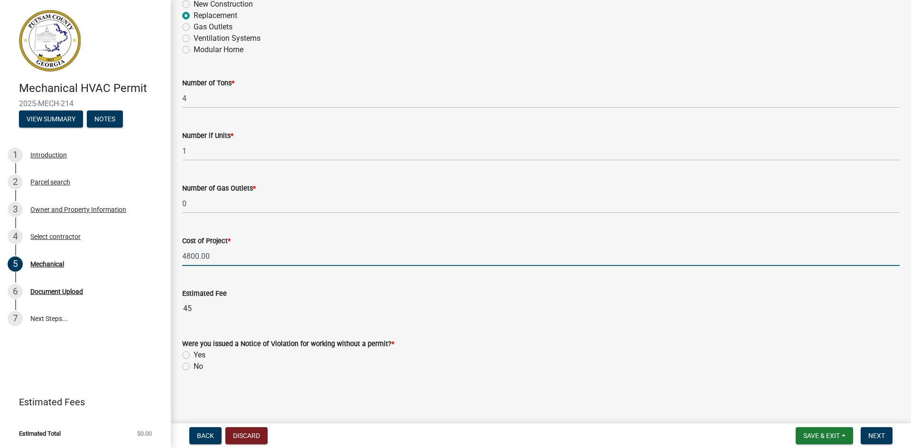
scroll to position [572, 0]
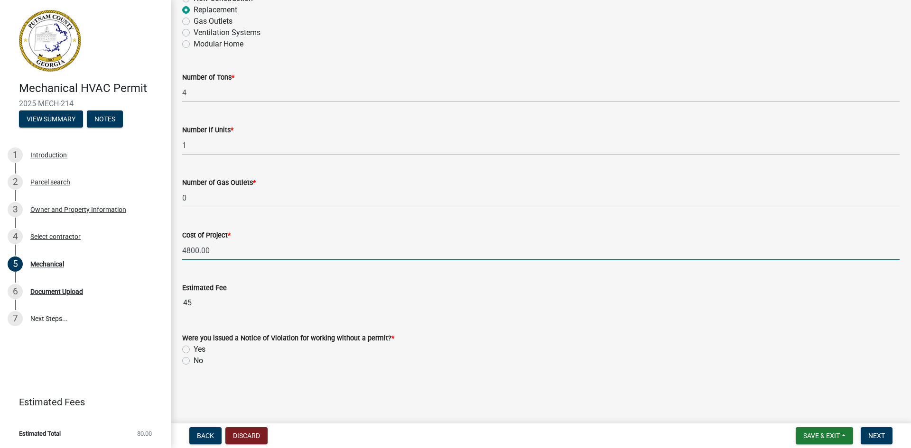
type input "4800"
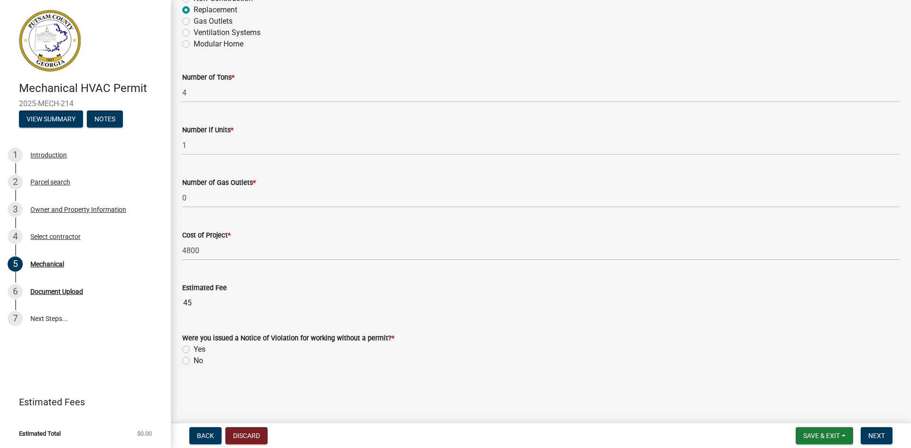
click at [193, 362] on label "No" at bounding box center [197, 360] width 9 height 11
click at [193, 361] on input "No" at bounding box center [196, 358] width 6 height 6
radio input "true"
click at [878, 431] on button "Next" at bounding box center [876, 435] width 32 height 17
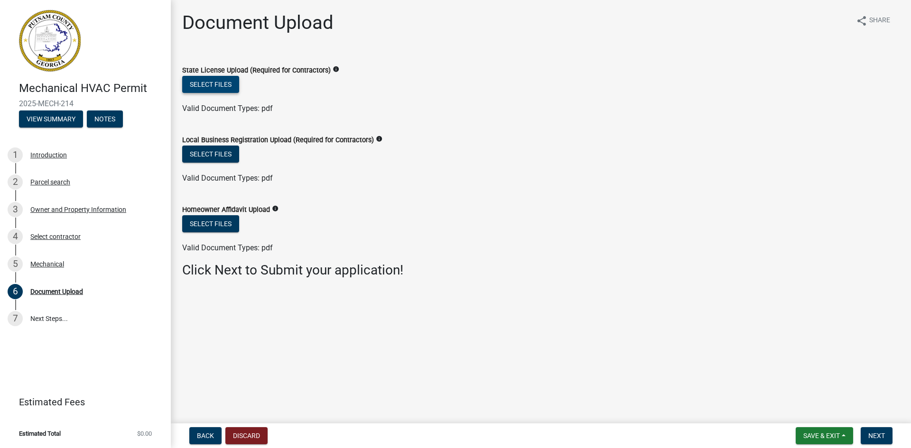
click at [229, 85] on button "Select files" at bounding box center [210, 84] width 57 height 17
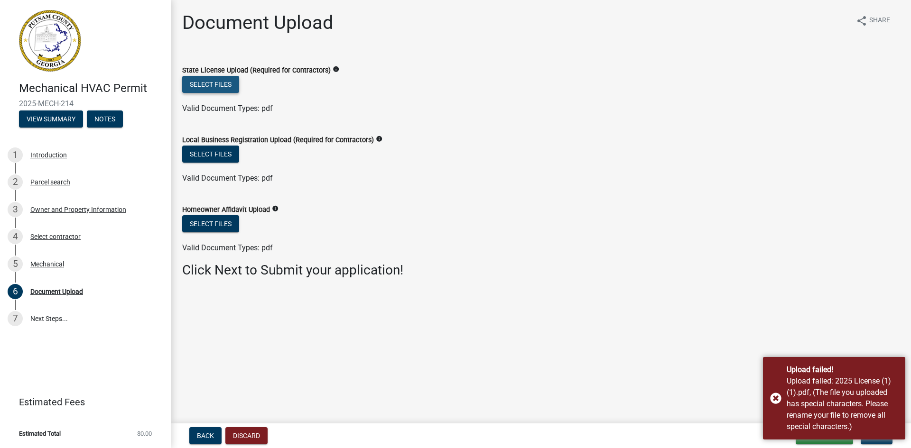
click at [196, 80] on button "Select files" at bounding box center [210, 84] width 57 height 17
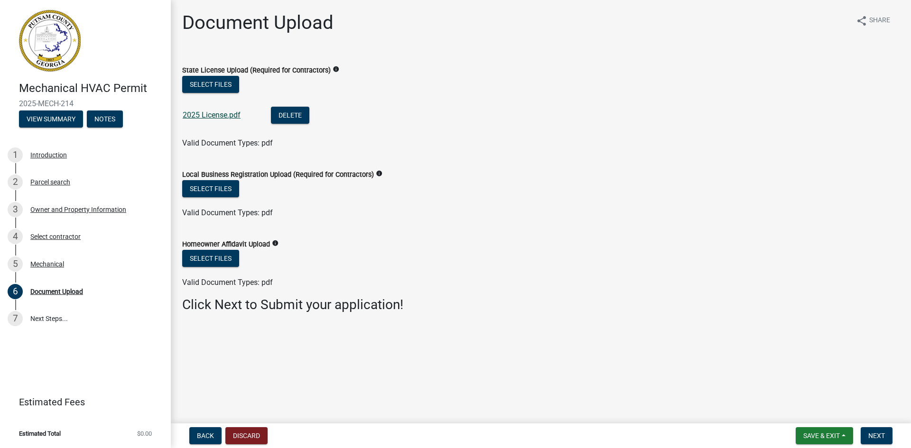
click at [221, 115] on link "2025 License.pdf" at bounding box center [212, 114] width 58 height 9
click at [219, 189] on button "Select files" at bounding box center [210, 188] width 57 height 17
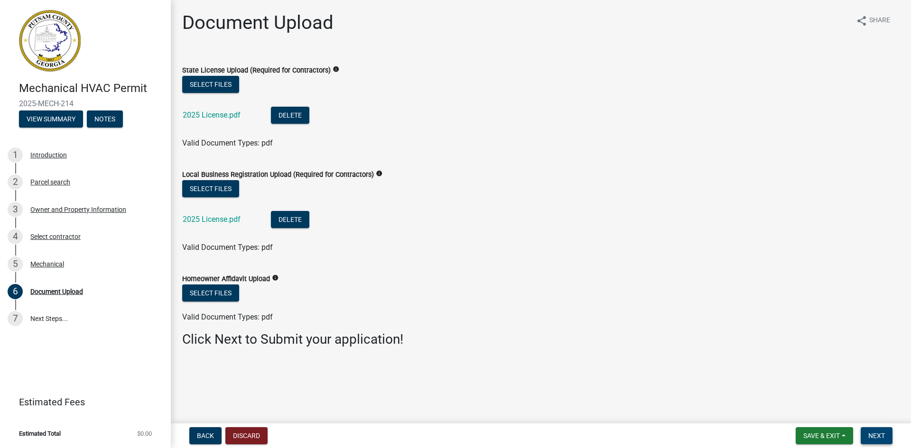
click at [878, 435] on span "Next" at bounding box center [876, 436] width 17 height 8
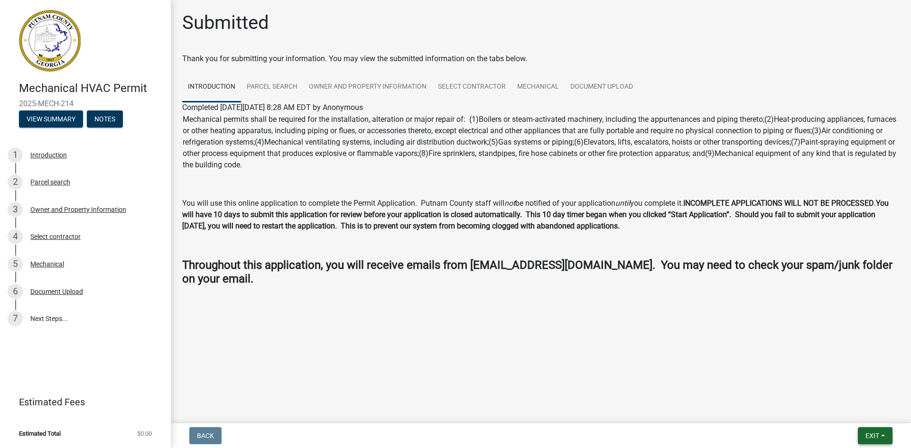
click at [866, 433] on span "Exit" at bounding box center [872, 436] width 14 height 8
click at [842, 411] on button "Save & Exit" at bounding box center [854, 411] width 76 height 23
